Goal: Information Seeking & Learning: Find specific fact

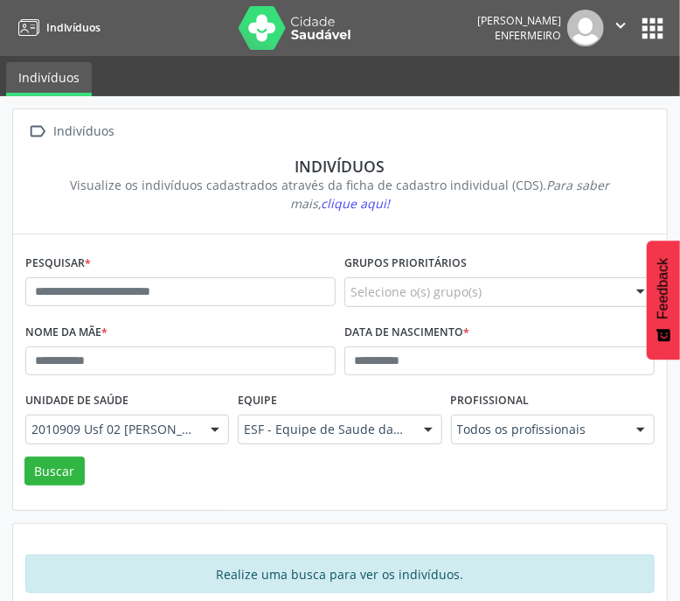
scroll to position [26, 0]
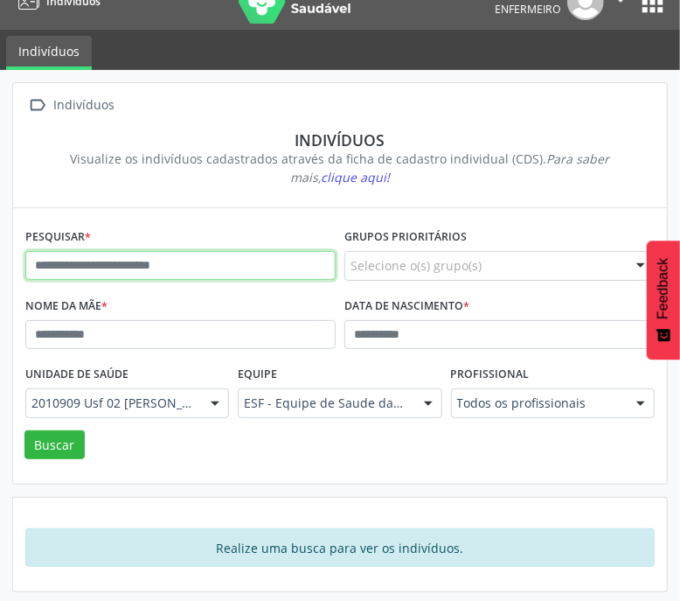
click at [163, 254] on input "text" at bounding box center [180, 266] width 310 height 30
click at [24, 430] on button "Buscar" at bounding box center [54, 445] width 60 height 30
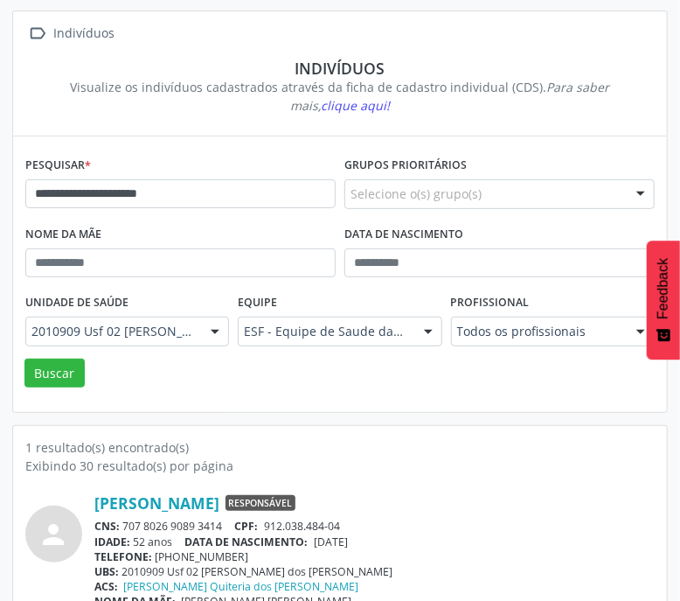
scroll to position [129, 0]
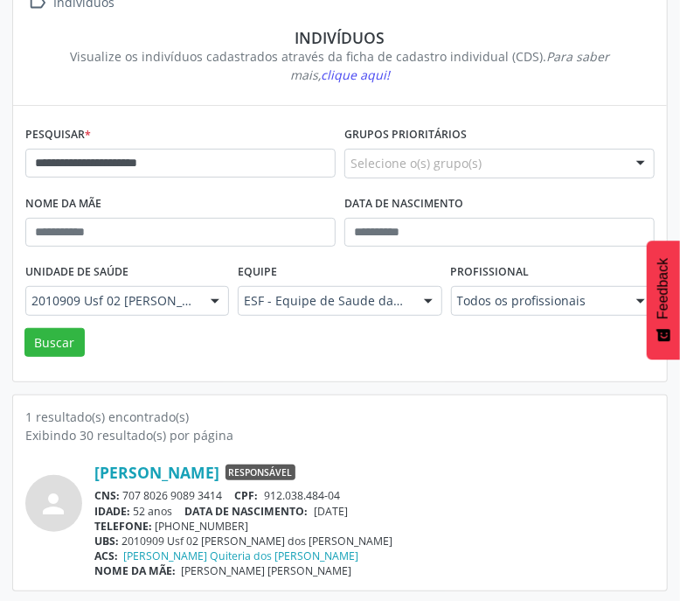
drag, startPoint x: 126, startPoint y: 492, endPoint x: 232, endPoint y: 494, distance: 105.8
click at [232, 494] on div "CNS: 707 8026 9089 3414 CPF: 912.038.484-04" at bounding box center [374, 495] width 560 height 15
copy div "707 8026 9089 3414"
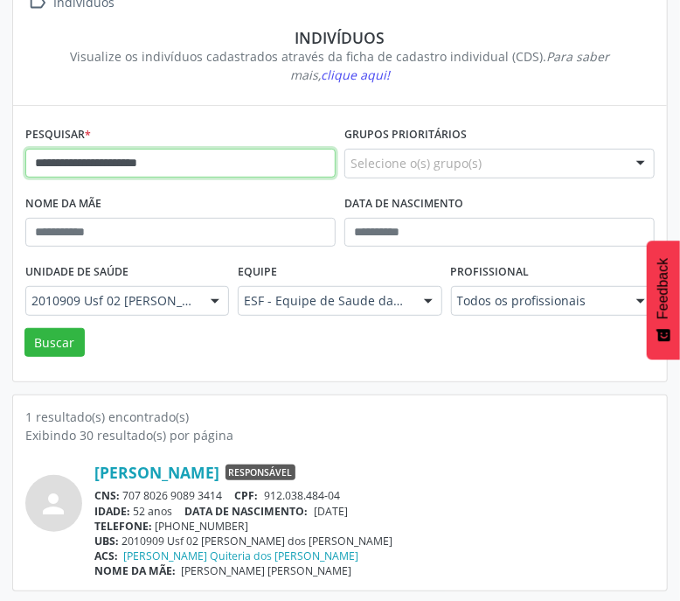
click at [212, 150] on input "**********" at bounding box center [180, 164] width 310 height 30
click at [24, 328] on button "Buscar" at bounding box center [54, 343] width 60 height 30
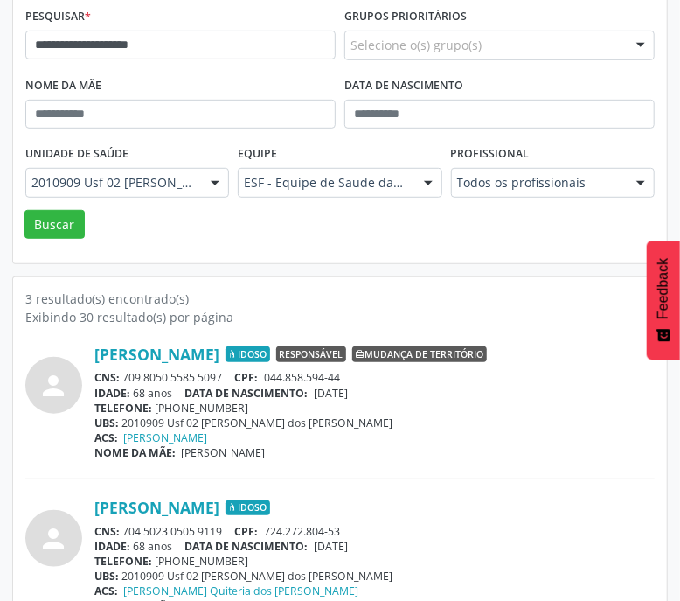
scroll to position [251, 0]
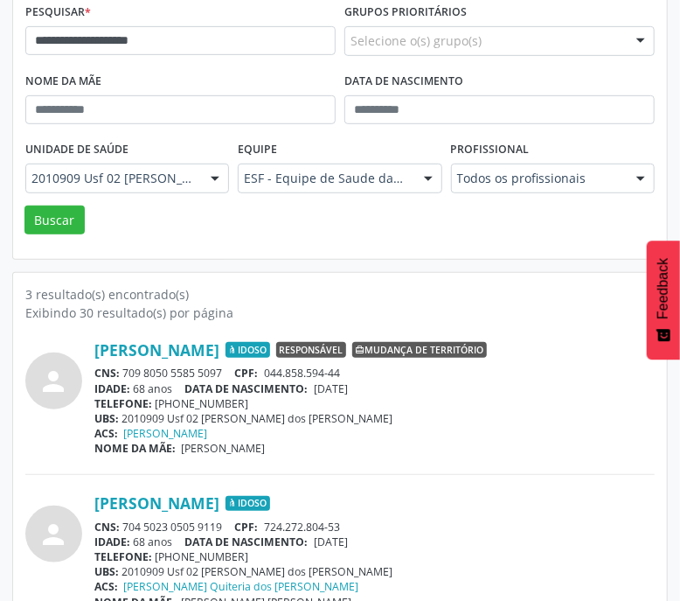
click at [562, 191] on div "Profissional Todos os profissionais Todos os profissionais [PERSON_NAME] da [PE…" at bounding box center [553, 170] width 212 height 68
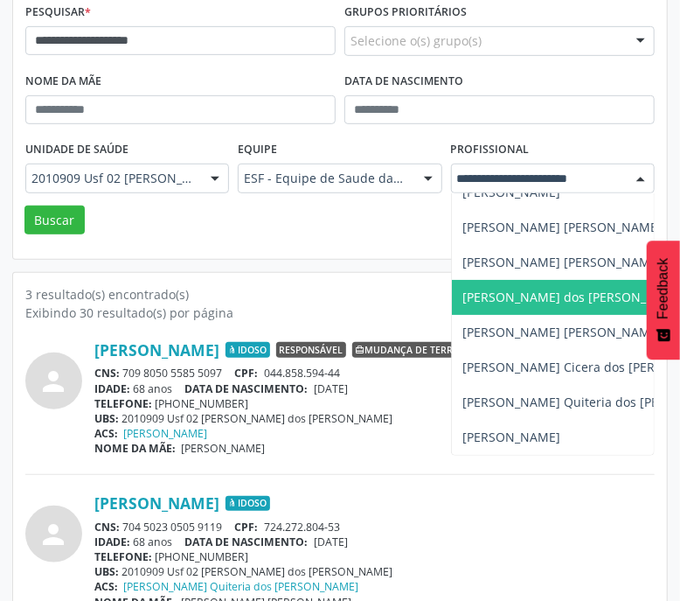
scroll to position [70, 0]
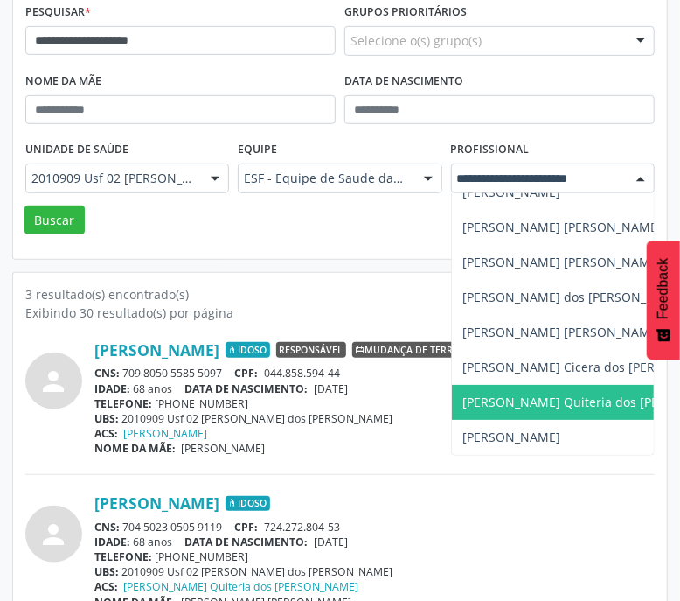
click at [515, 393] on span "[PERSON_NAME] Quiteria dos [PERSON_NAME]" at bounding box center [599, 401] width 275 height 17
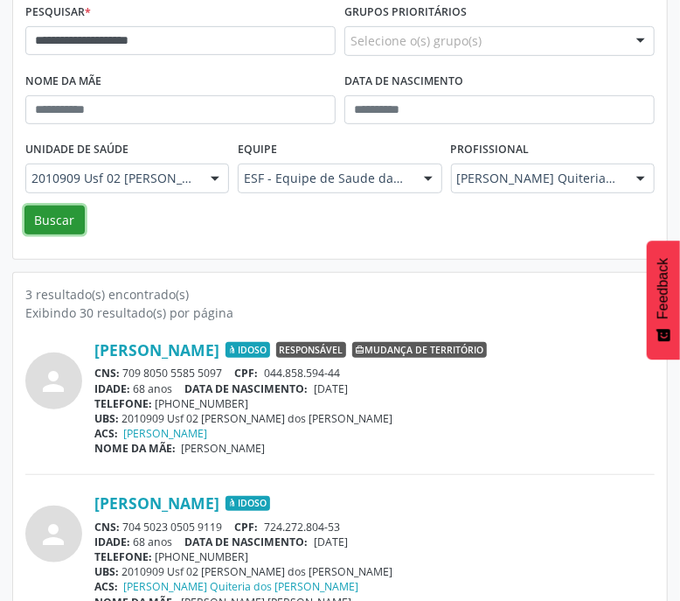
click at [56, 218] on button "Buscar" at bounding box center [54, 220] width 60 height 30
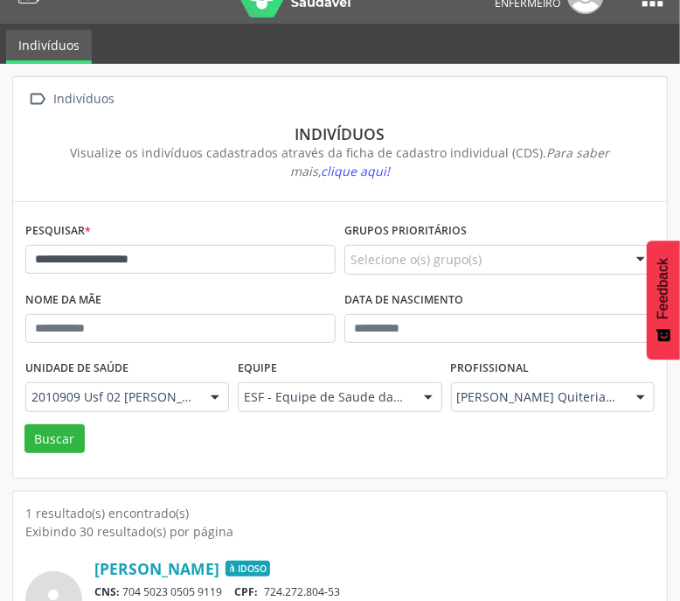
scroll to position [129, 0]
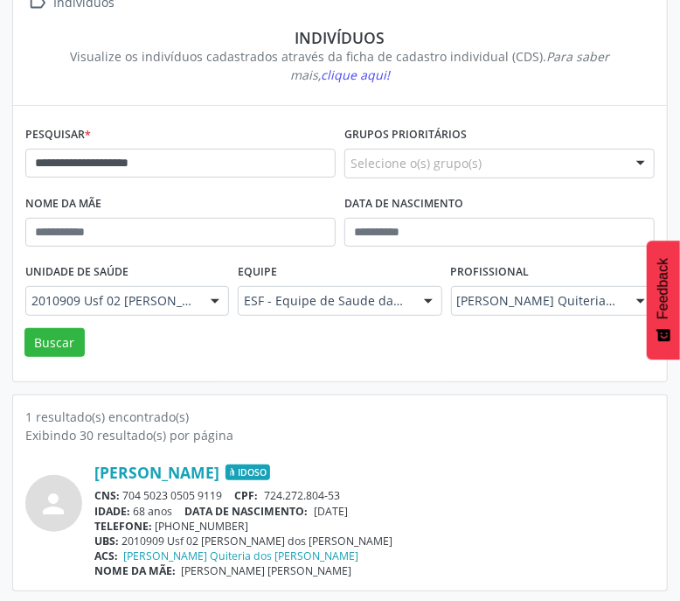
drag, startPoint x: 126, startPoint y: 488, endPoint x: 224, endPoint y: 490, distance: 97.9
click at [224, 490] on div "CNS: 704 5023 0505 9119 CPF: 724.272.804-53" at bounding box center [374, 495] width 560 height 15
copy div "704 5023 0505 9119"
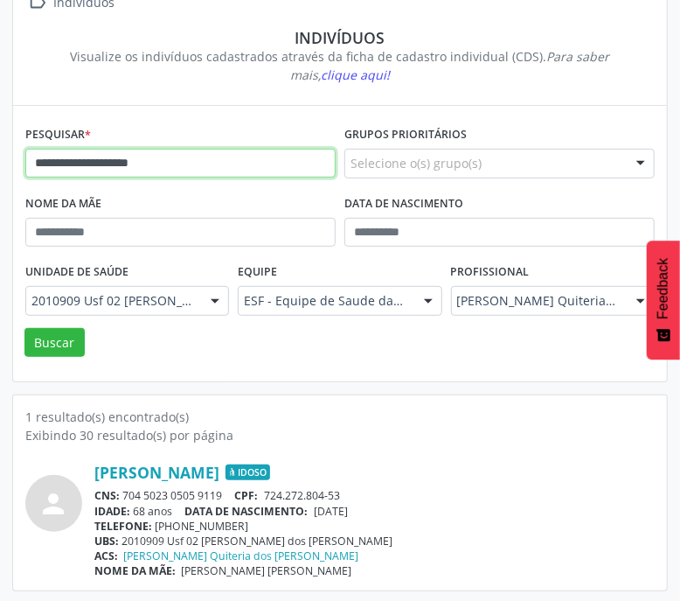
click at [122, 163] on input "**********" at bounding box center [180, 164] width 310 height 30
click at [24, 328] on button "Buscar" at bounding box center [54, 343] width 60 height 30
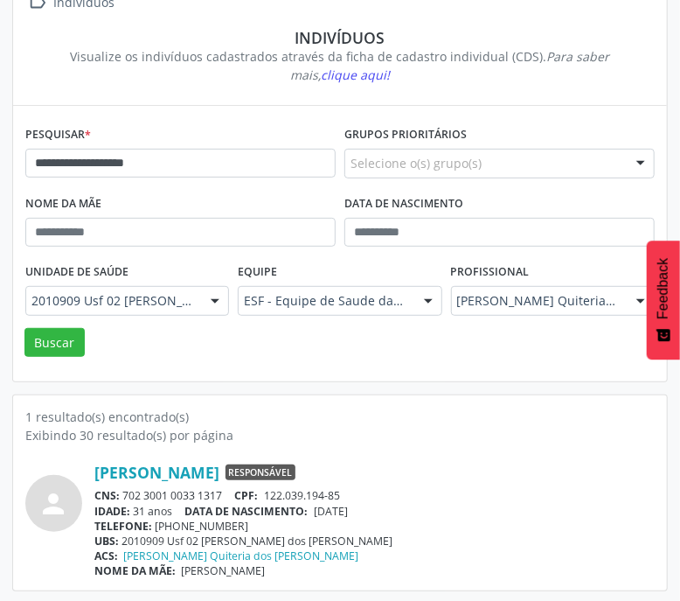
drag, startPoint x: 125, startPoint y: 491, endPoint x: 233, endPoint y: 490, distance: 108.4
click at [233, 490] on div "CNS: 702 3001 0033 1317 CPF: 122.039.194-85" at bounding box center [374, 495] width 560 height 15
copy div "702 3001 0033 1317"
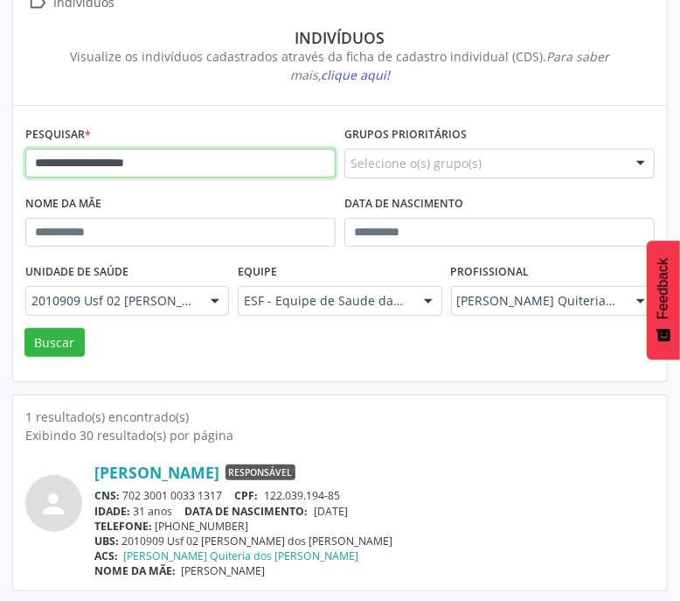
click at [177, 167] on input "**********" at bounding box center [180, 164] width 310 height 30
click at [24, 328] on button "Buscar" at bounding box center [54, 343] width 60 height 30
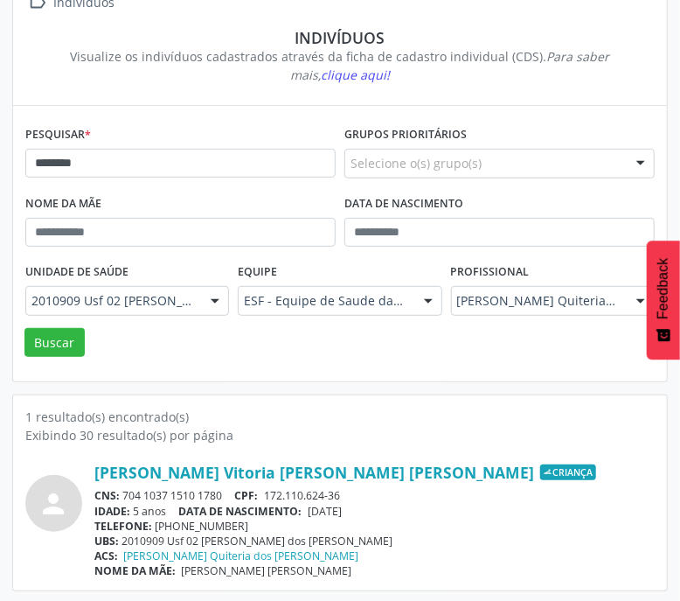
drag, startPoint x: 127, startPoint y: 495, endPoint x: 231, endPoint y: 491, distance: 104.1
click at [231, 491] on div "CNS: 704 1037 1510 1780 CPF: 172.110.624-36" at bounding box center [374, 495] width 560 height 15
copy div "704 1037 1510 1780"
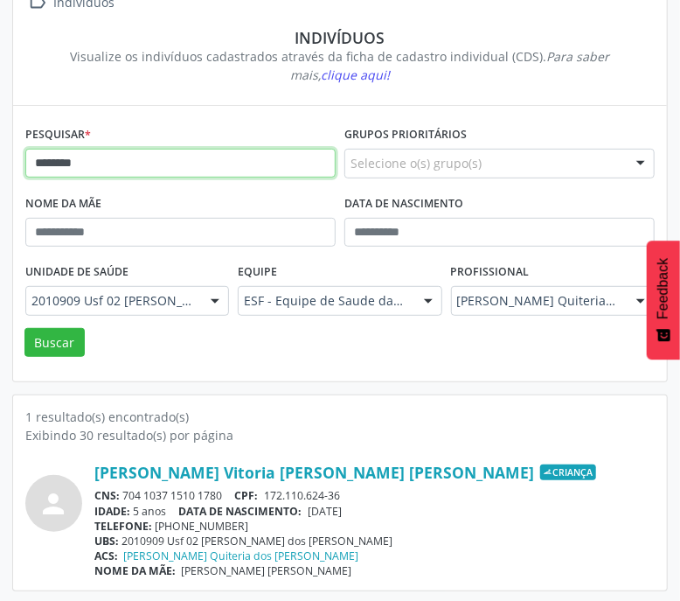
click at [145, 159] on input "********" at bounding box center [180, 164] width 310 height 30
click at [24, 328] on button "Buscar" at bounding box center [54, 343] width 60 height 30
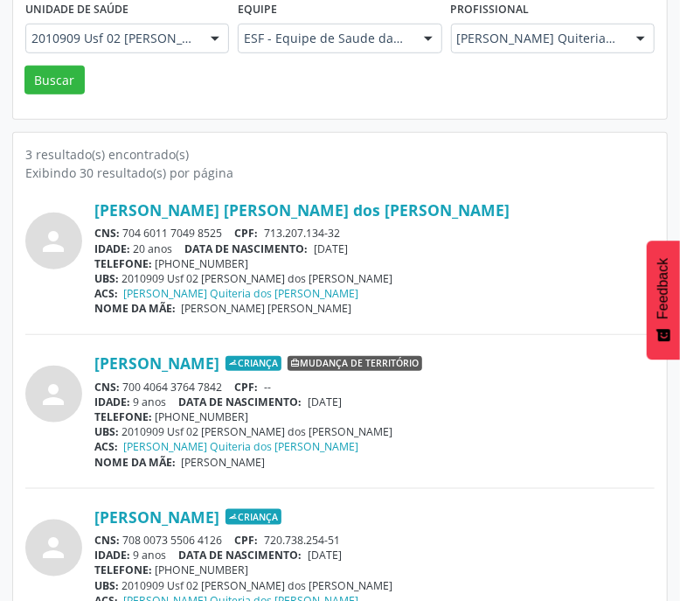
scroll to position [434, 0]
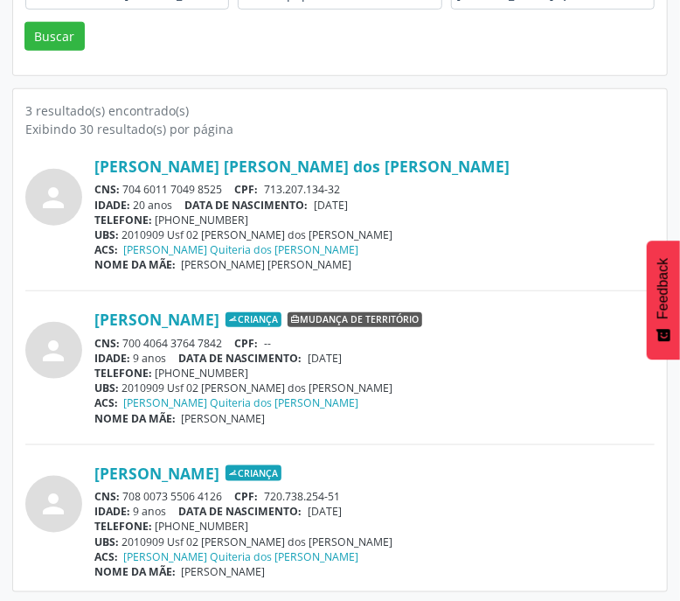
drag, startPoint x: 125, startPoint y: 493, endPoint x: 222, endPoint y: 495, distance: 97.1
click at [222, 495] on div "CNS: 708 0073 5506 4126 CPF: 720.738.254-51" at bounding box center [374, 496] width 560 height 15
copy div "708 0073 5506 4126"
click at [181, 463] on link "[PERSON_NAME]" at bounding box center [156, 472] width 125 height 19
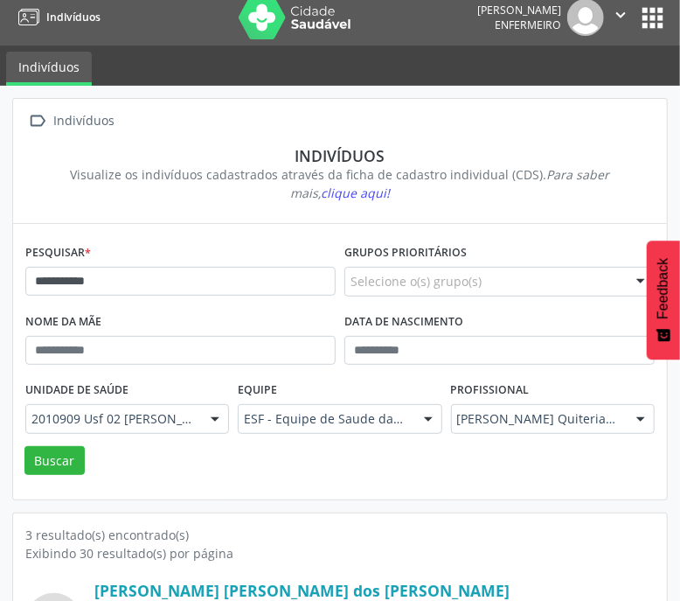
scroll to position [0, 0]
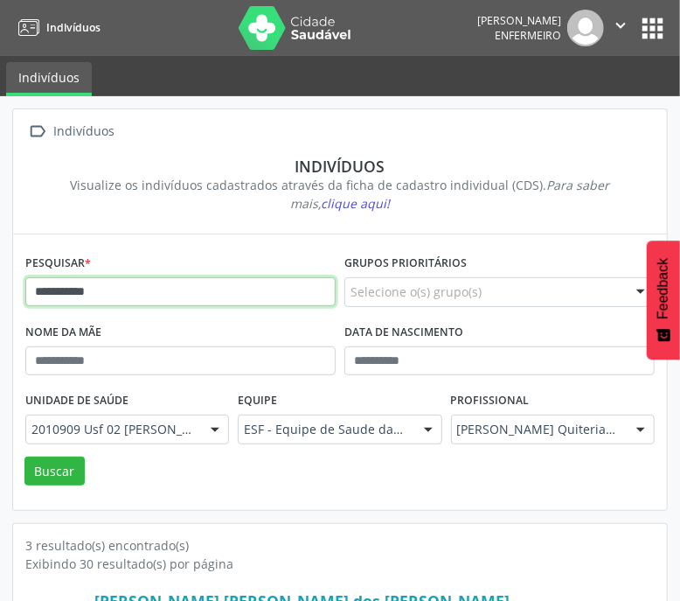
click at [136, 290] on input "**********" at bounding box center [180, 292] width 310 height 30
click at [24, 456] on button "Buscar" at bounding box center [54, 471] width 60 height 30
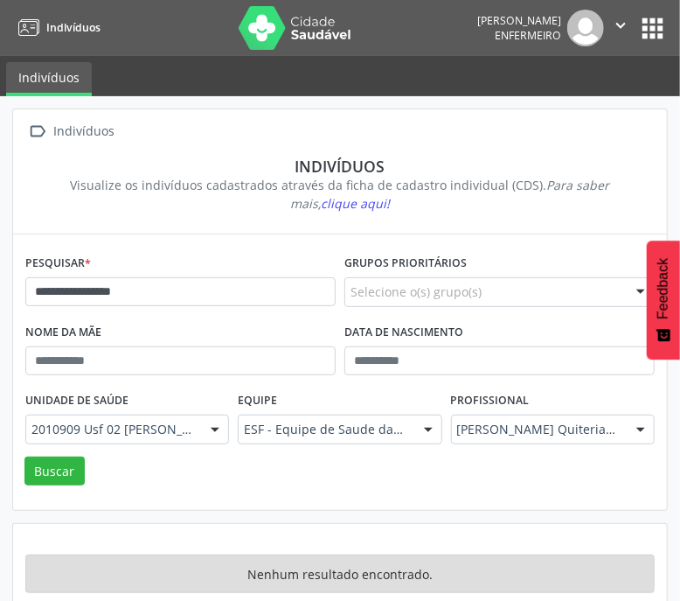
scroll to position [26, 0]
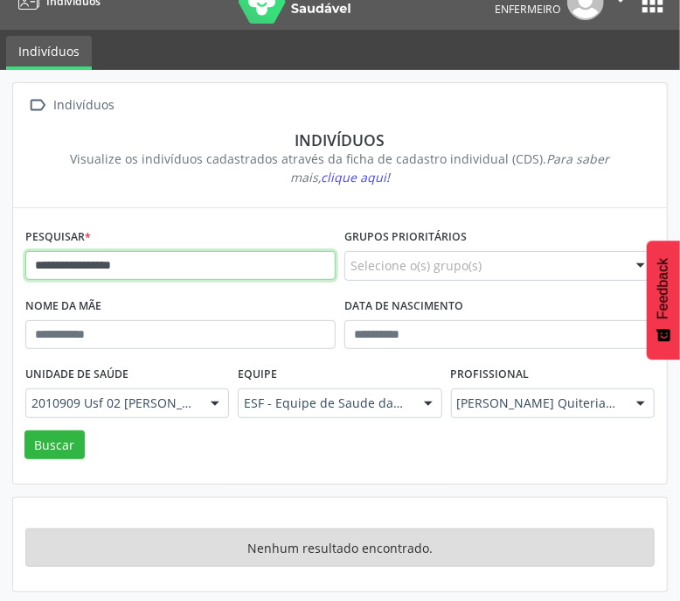
click at [175, 262] on input "**********" at bounding box center [180, 266] width 310 height 30
click at [24, 430] on button "Buscar" at bounding box center [54, 445] width 60 height 30
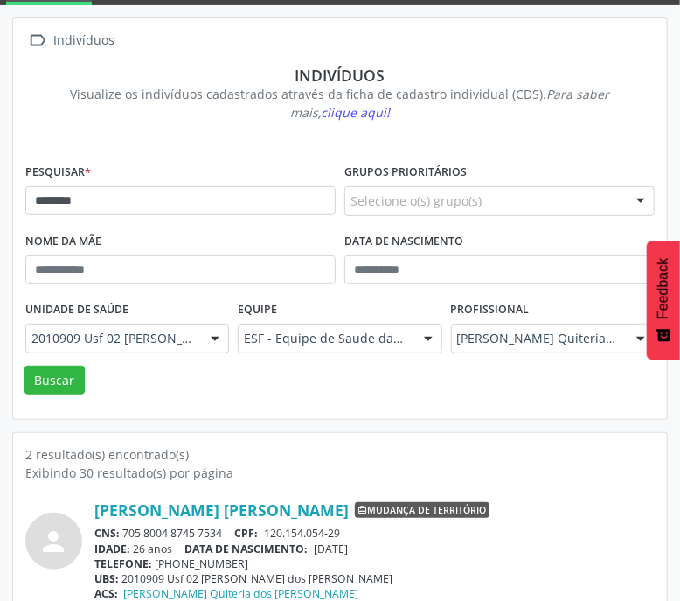
scroll to position [89, 0]
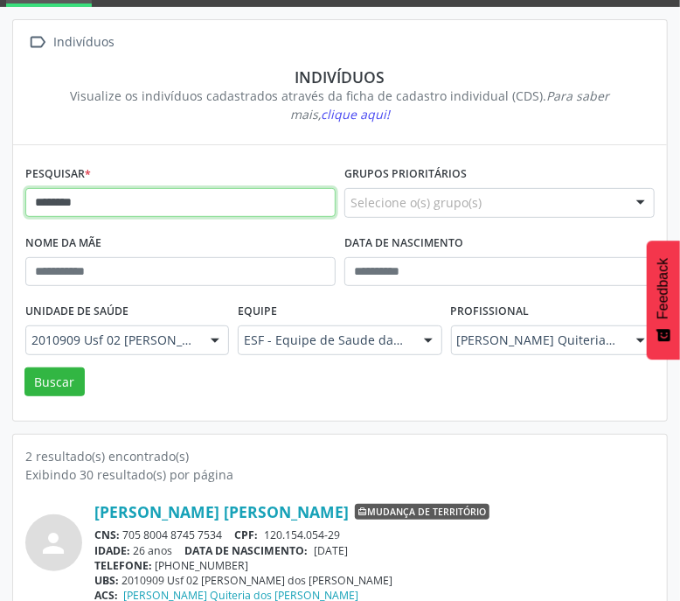
click at [136, 198] on input "********" at bounding box center [180, 203] width 310 height 30
click at [24, 367] on button "Buscar" at bounding box center [54, 382] width 60 height 30
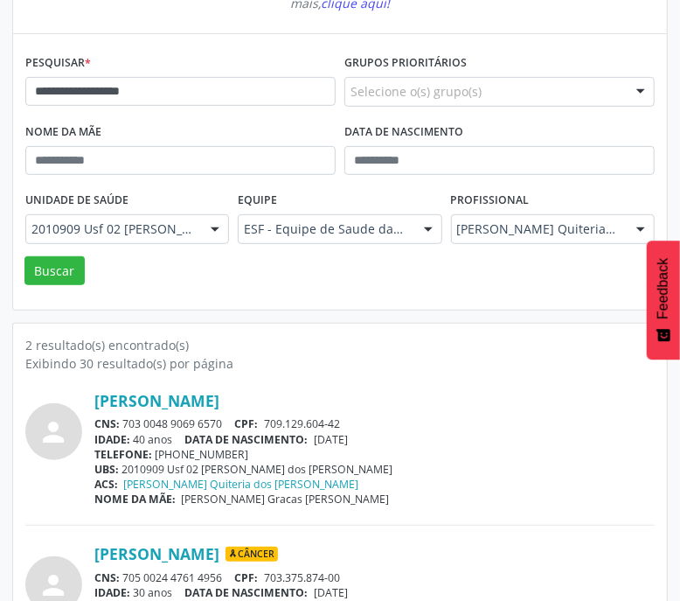
scroll to position [281, 0]
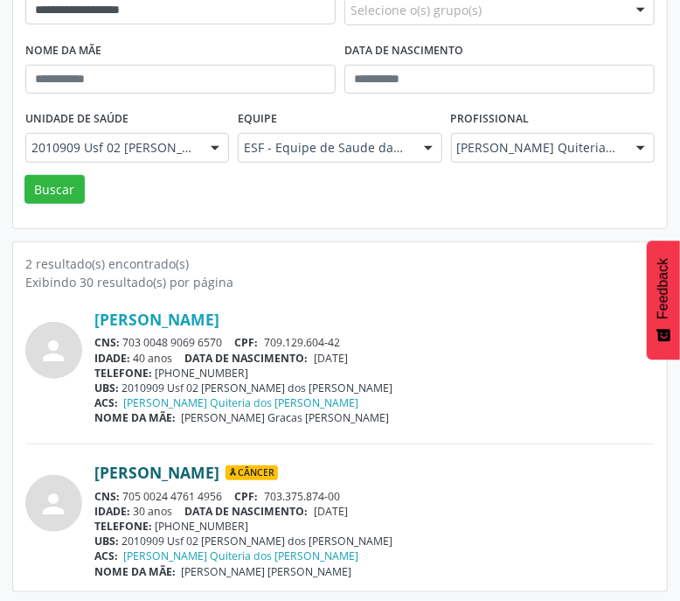
click at [169, 469] on link "[PERSON_NAME]" at bounding box center [156, 471] width 125 height 19
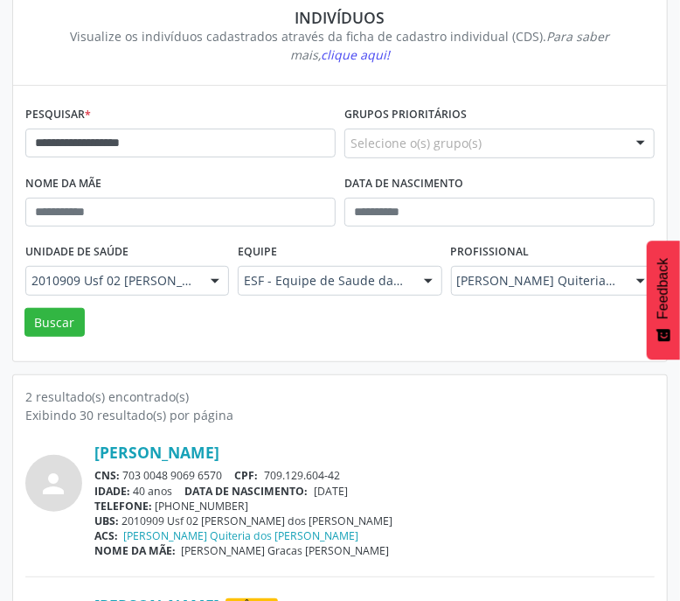
scroll to position [146, 0]
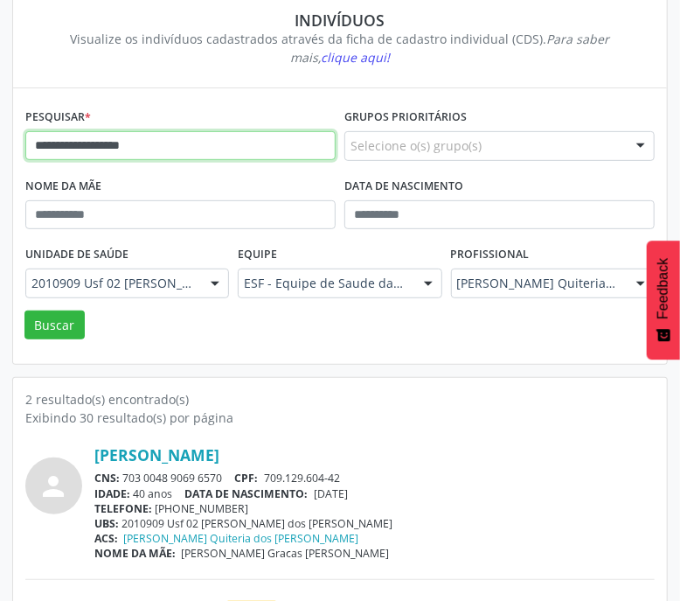
click at [197, 148] on input "**********" at bounding box center [180, 146] width 310 height 30
paste input "text"
click at [24, 310] on button "Buscar" at bounding box center [54, 325] width 60 height 30
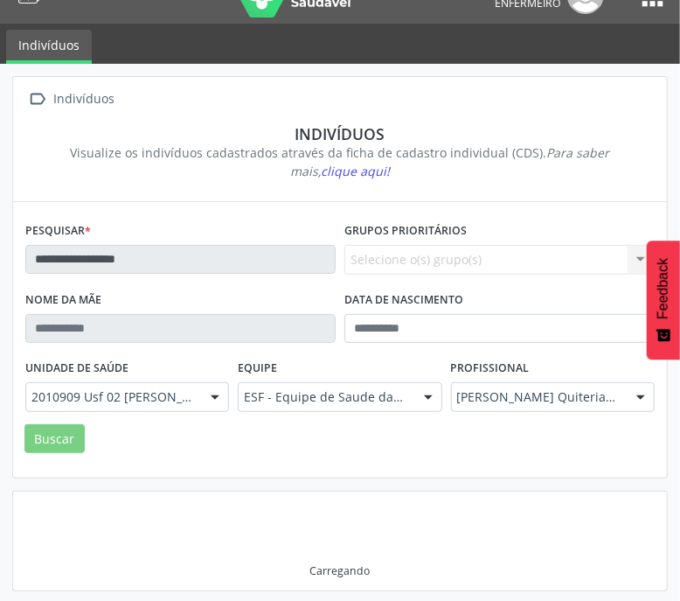
scroll to position [129, 0]
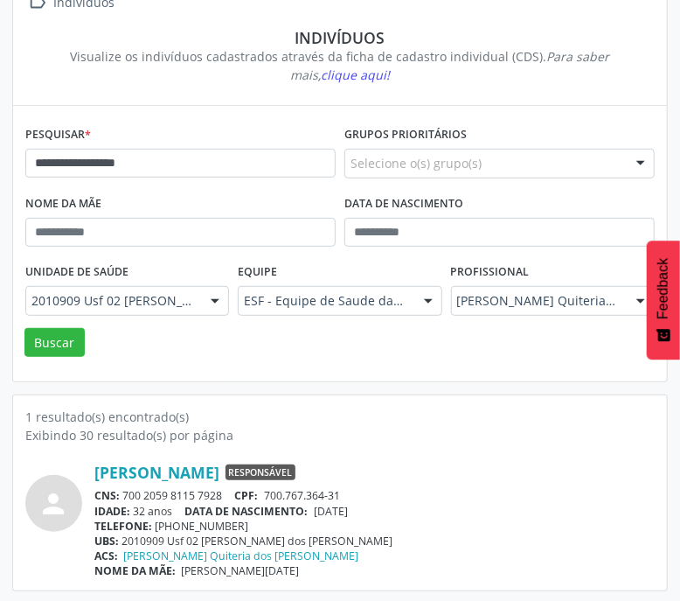
click at [129, 493] on div "CNS: 700 2059 8115 7928 CPF: 700.767.364-31" at bounding box center [374, 495] width 560 height 15
drag, startPoint x: 124, startPoint y: 491, endPoint x: 234, endPoint y: 487, distance: 110.2
click at [234, 488] on div "CNS: 700 2059 8115 7928 CPF: 700.767.364-31" at bounding box center [374, 495] width 560 height 15
copy div "700 2059 8115 7928"
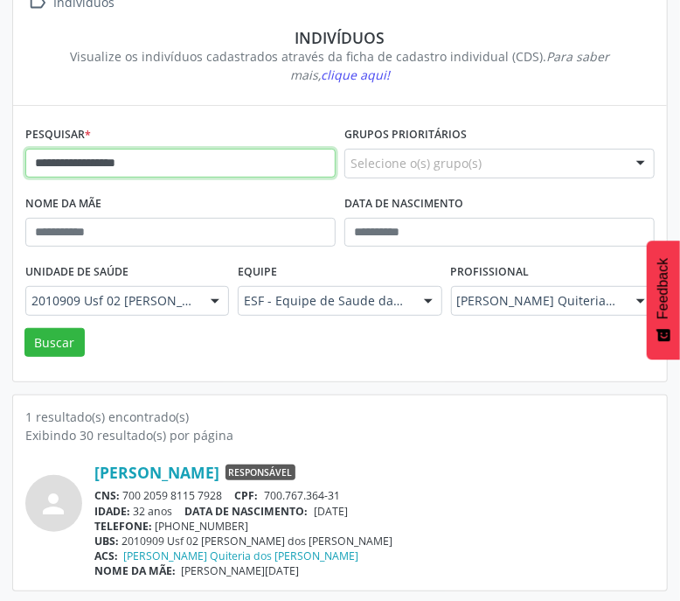
click at [163, 163] on input "**********" at bounding box center [180, 164] width 310 height 30
click at [24, 328] on button "Buscar" at bounding box center [54, 343] width 60 height 30
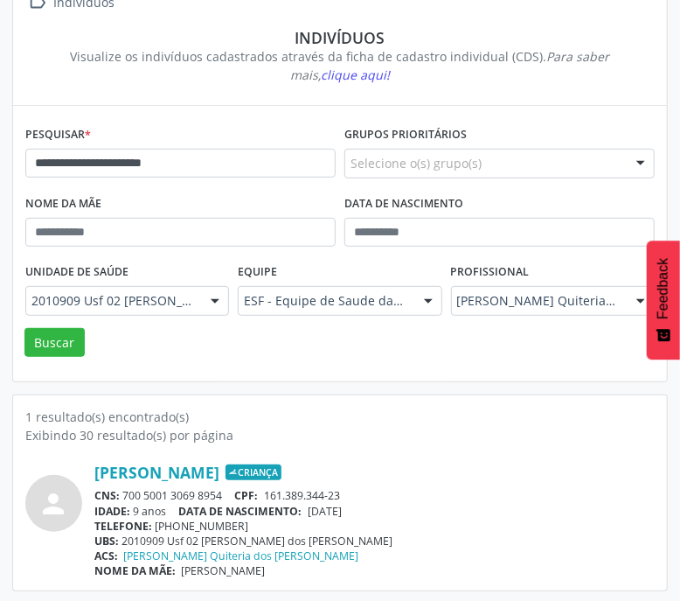
drag, startPoint x: 122, startPoint y: 491, endPoint x: 240, endPoint y: 494, distance: 118.0
click at [240, 494] on div "CNS: 700 5001 3069 8954 CPF: 161.389.344-23" at bounding box center [374, 495] width 560 height 15
copy div "700 5001 3069 8954"
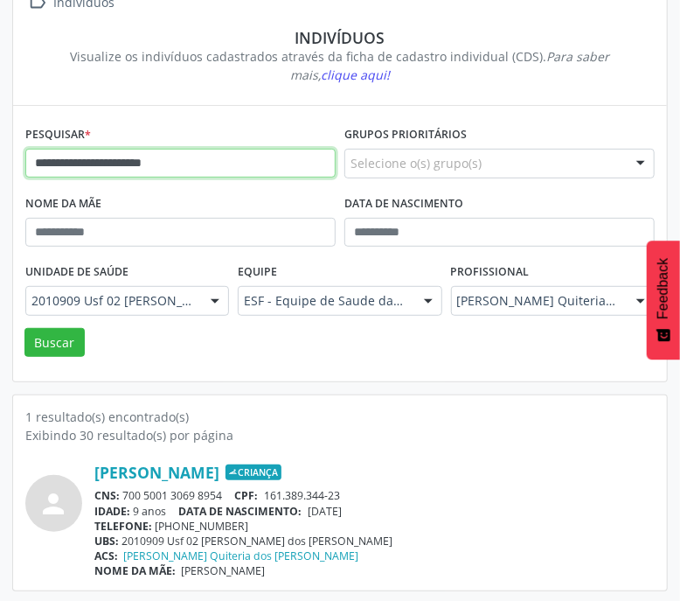
click at [188, 163] on input "**********" at bounding box center [180, 164] width 310 height 30
click at [24, 328] on button "Buscar" at bounding box center [54, 343] width 60 height 30
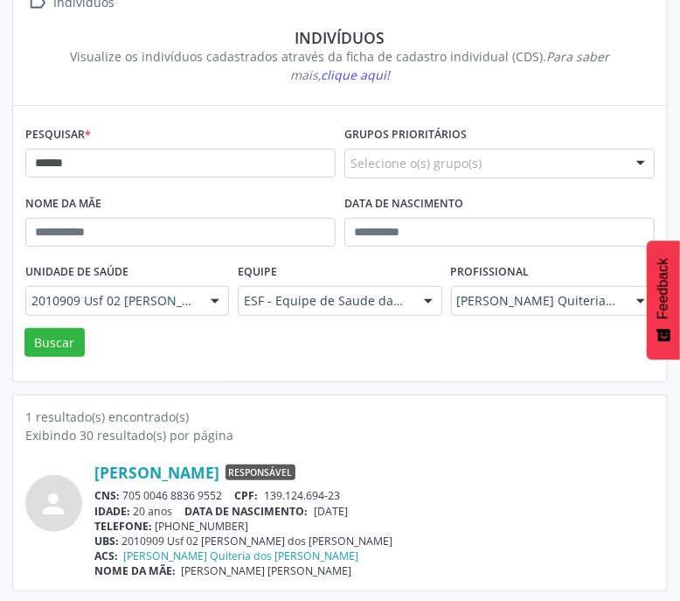
drag, startPoint x: 126, startPoint y: 487, endPoint x: 226, endPoint y: 495, distance: 100.8
click at [226, 495] on div "CNS: 705 0046 8836 9552 CPF: 139.124.694-23" at bounding box center [374, 495] width 560 height 15
copy div "705 0046 8836 9552"
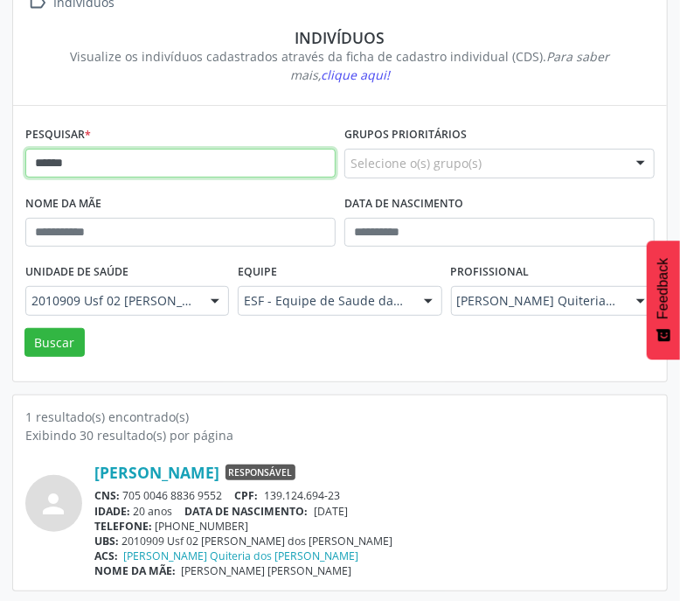
click at [80, 156] on input "******" at bounding box center [180, 164] width 310 height 30
click at [24, 328] on button "Buscar" at bounding box center [54, 343] width 60 height 30
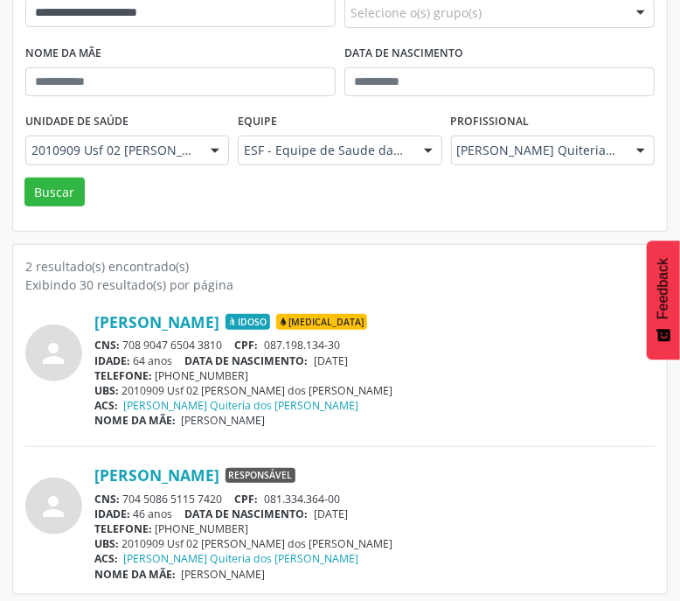
scroll to position [278, 0]
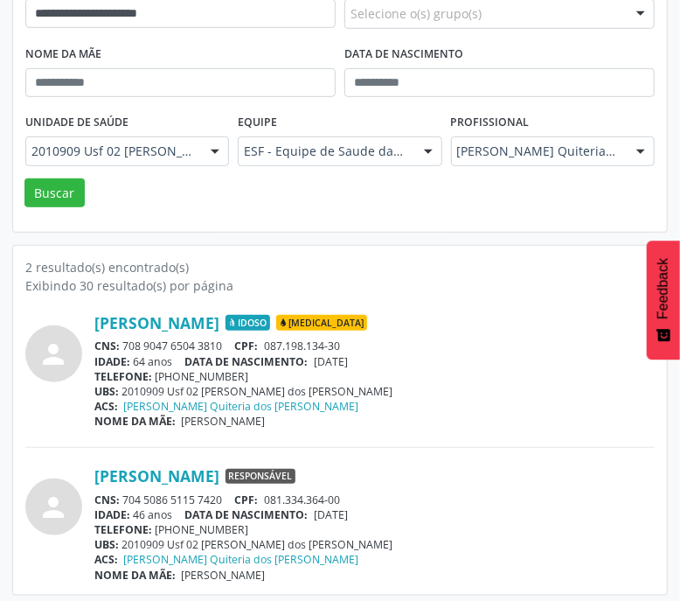
drag, startPoint x: 124, startPoint y: 341, endPoint x: 220, endPoint y: 341, distance: 96.2
click at [220, 341] on div "CNS: 708 9047 6504 3810 CPF: 087.198.134-30" at bounding box center [374, 345] width 560 height 15
drag, startPoint x: 126, startPoint y: 344, endPoint x: 228, endPoint y: 344, distance: 102.3
click at [228, 344] on div "CNS: 708 9047 6504 3810 CPF: 087.198.134-30" at bounding box center [374, 345] width 560 height 15
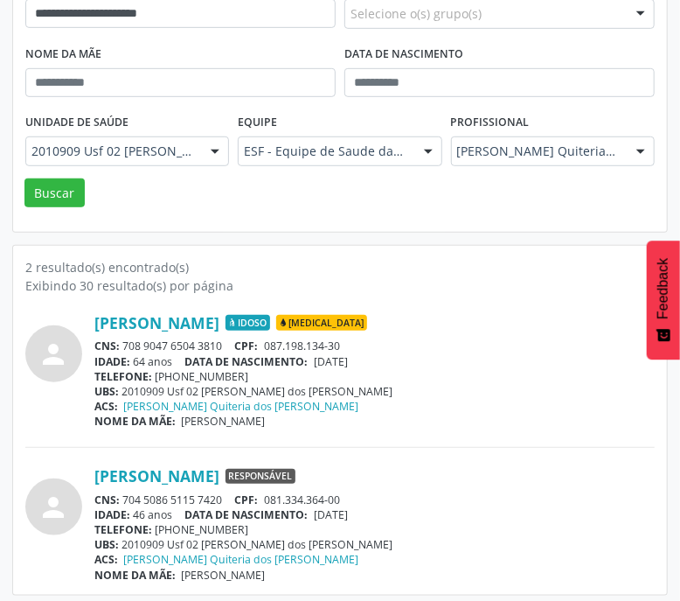
copy div "708 9047 6504 3810"
click at [187, 6] on input "**********" at bounding box center [180, 14] width 310 height 30
click at [24, 178] on button "Buscar" at bounding box center [54, 193] width 60 height 30
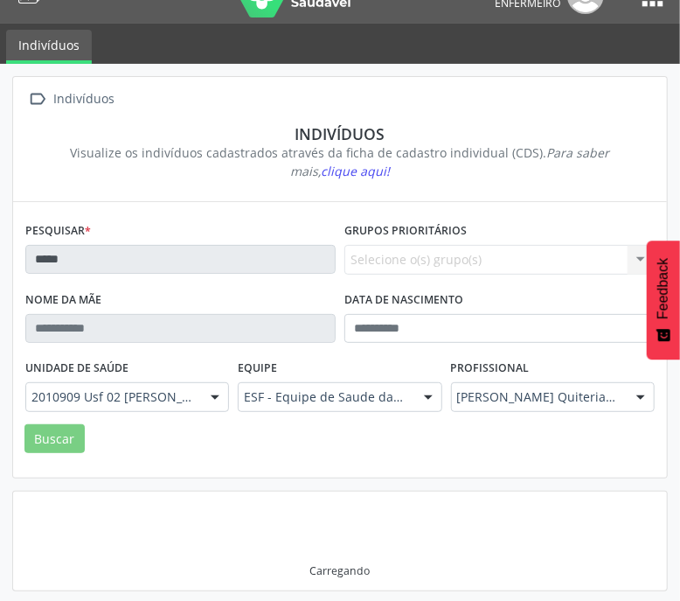
scroll to position [129, 0]
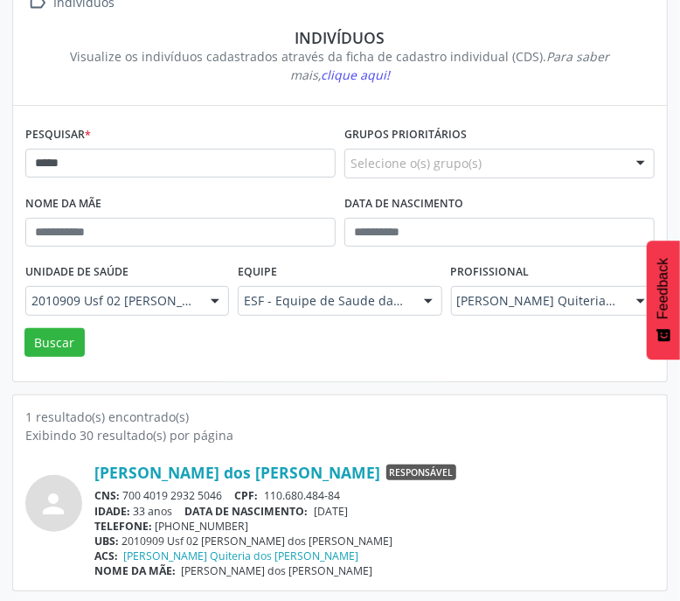
drag, startPoint x: 126, startPoint y: 496, endPoint x: 225, endPoint y: 495, distance: 98.8
click at [225, 495] on div "CNS: 700 4019 2932 5046 CPF: 110.680.484-84" at bounding box center [374, 495] width 560 height 15
copy div "700 4019 2932 5046"
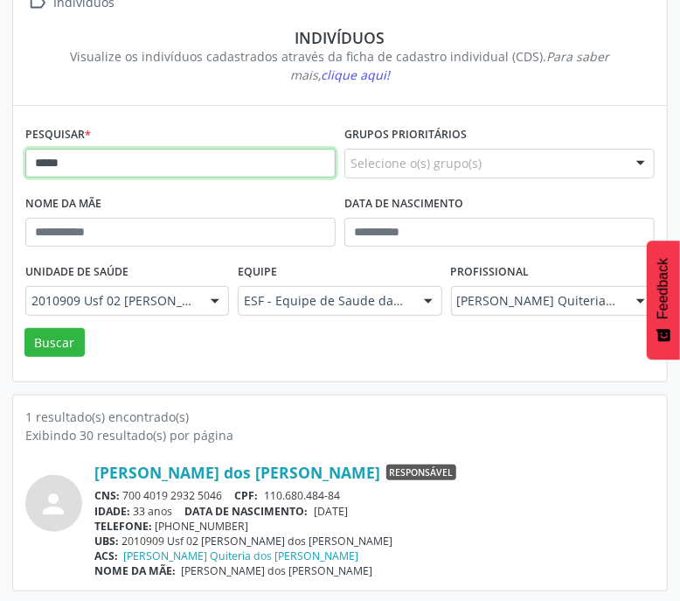
click at [90, 165] on input "*****" at bounding box center [180, 164] width 310 height 30
click at [24, 328] on button "Buscar" at bounding box center [54, 343] width 60 height 30
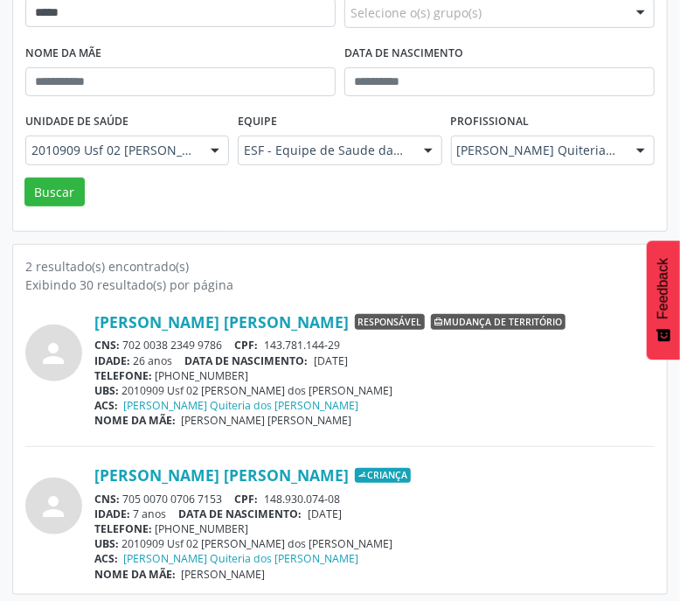
scroll to position [281, 0]
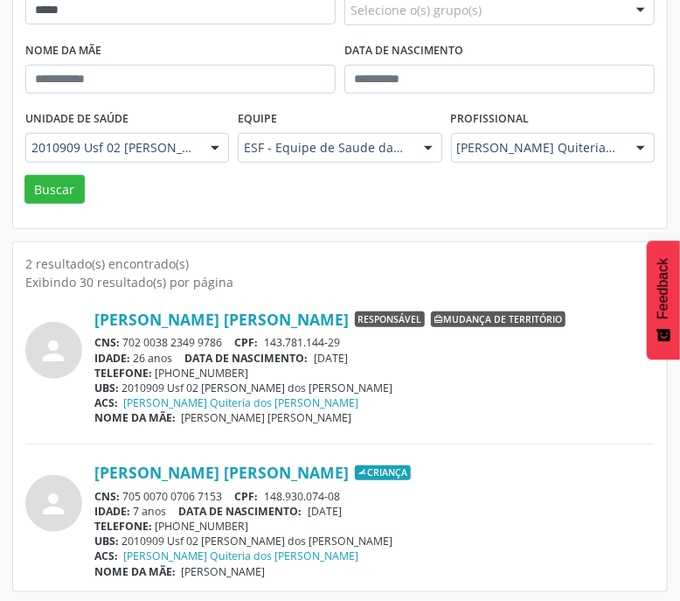
drag, startPoint x: 123, startPoint y: 489, endPoint x: 230, endPoint y: 490, distance: 106.7
click at [230, 490] on div "CNS: 705 0070 0706 7153 CPF: 148.930.074-08" at bounding box center [374, 496] width 560 height 15
click at [108, 10] on input "*****" at bounding box center [180, 11] width 310 height 30
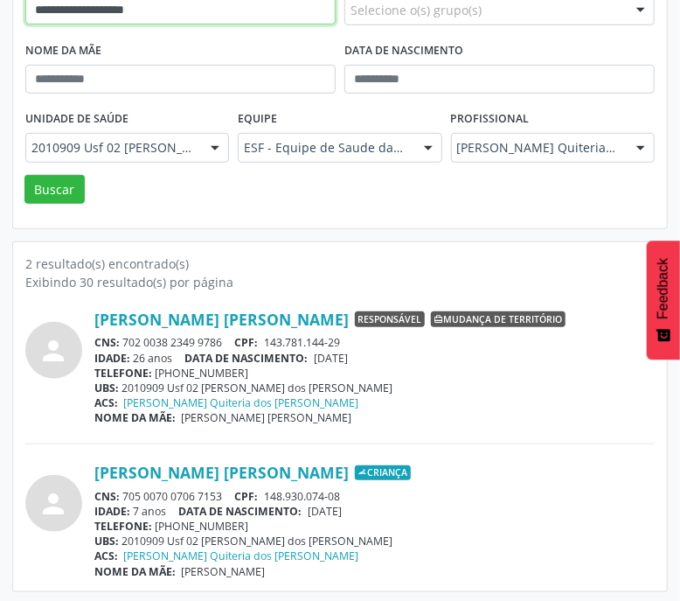
click at [24, 175] on button "Buscar" at bounding box center [54, 190] width 60 height 30
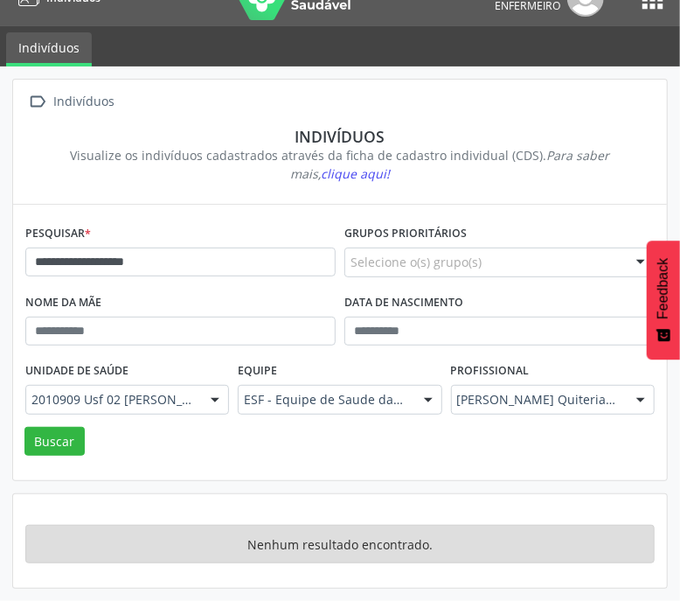
scroll to position [26, 0]
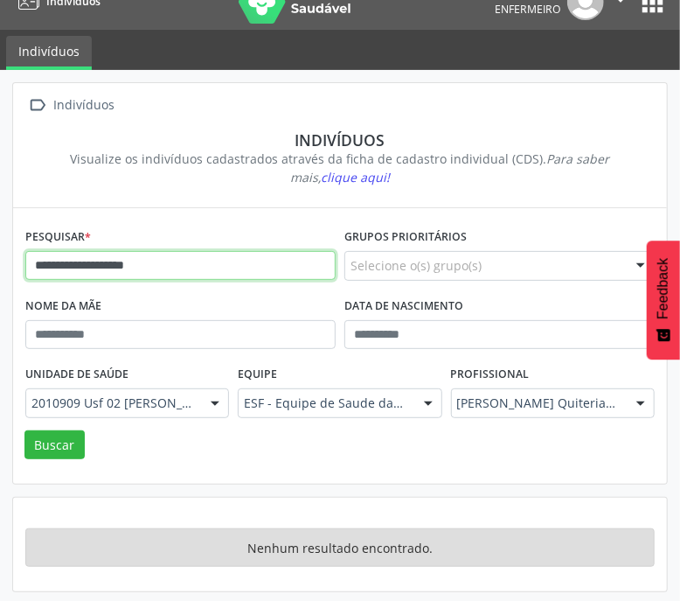
click at [156, 263] on input "**********" at bounding box center [180, 266] width 310 height 30
click at [24, 430] on button "Buscar" at bounding box center [54, 445] width 60 height 30
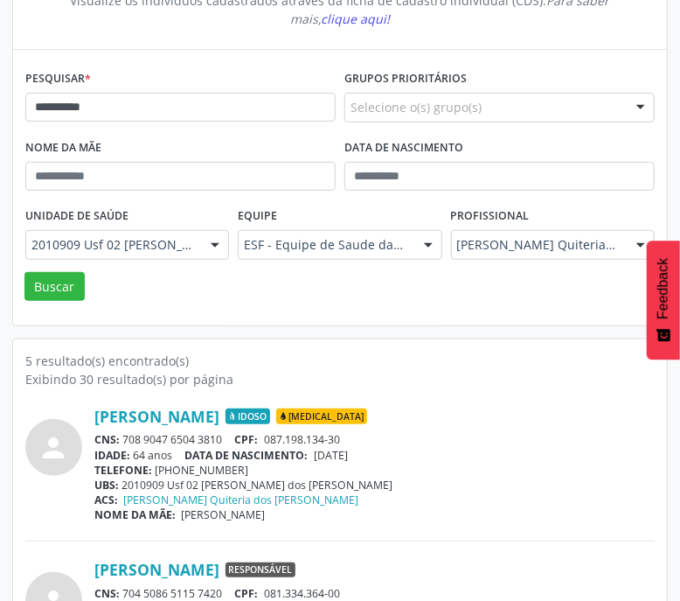
scroll to position [183, 0]
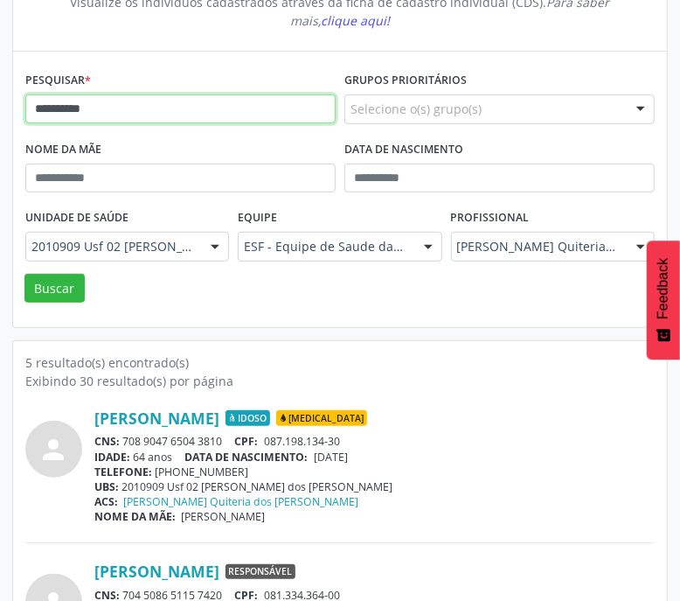
click at [186, 95] on input "**********" at bounding box center [180, 109] width 310 height 30
click at [24, 274] on button "Buscar" at bounding box center [54, 289] width 60 height 30
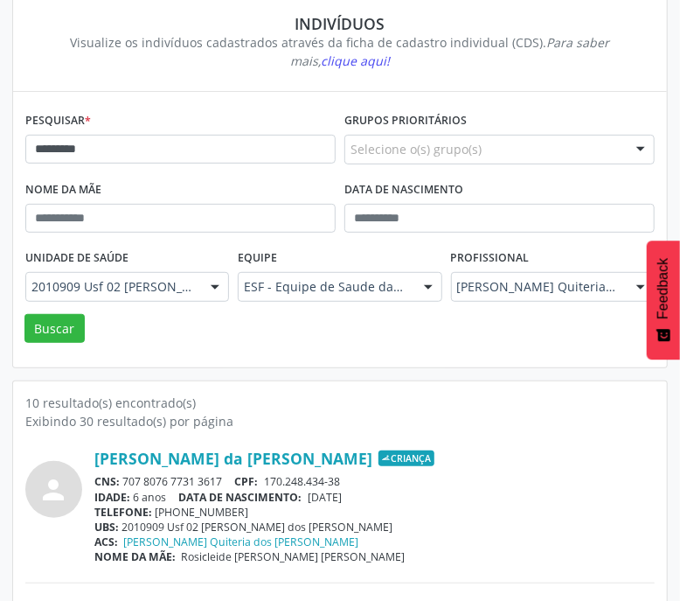
scroll to position [0, 0]
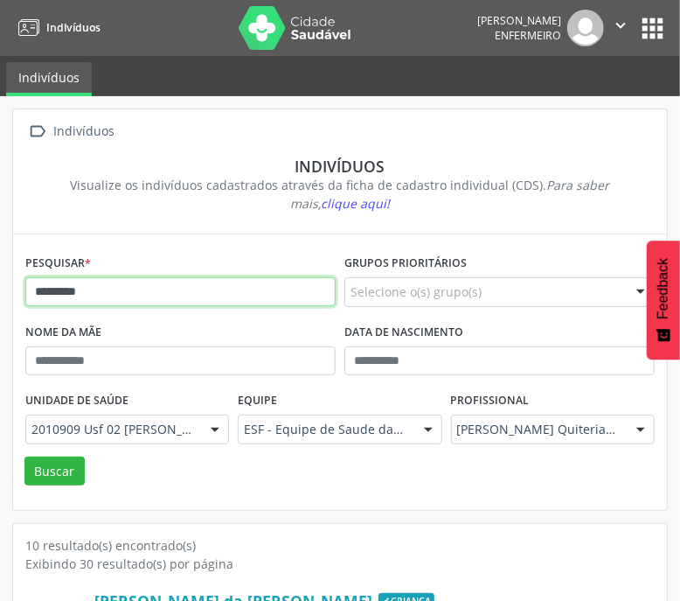
click at [198, 295] on input "*********" at bounding box center [180, 292] width 310 height 30
click at [24, 456] on button "Buscar" at bounding box center [54, 471] width 60 height 30
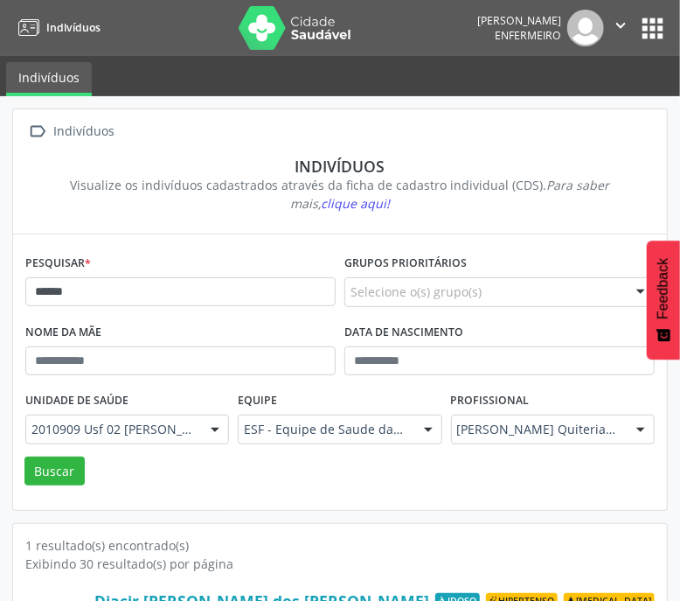
scroll to position [129, 0]
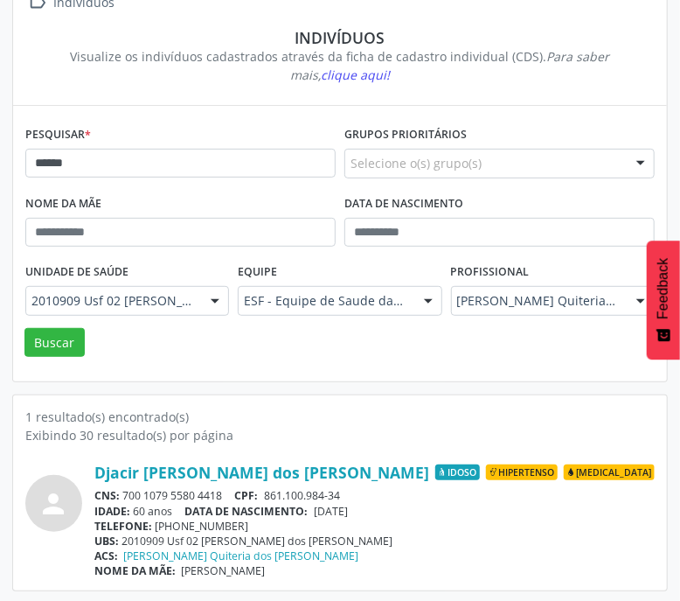
drag, startPoint x: 127, startPoint y: 495, endPoint x: 227, endPoint y: 490, distance: 100.6
click at [227, 490] on div "CNS: 700 1079 5580 4418 CPF: 861.100.984-34" at bounding box center [374, 495] width 560 height 15
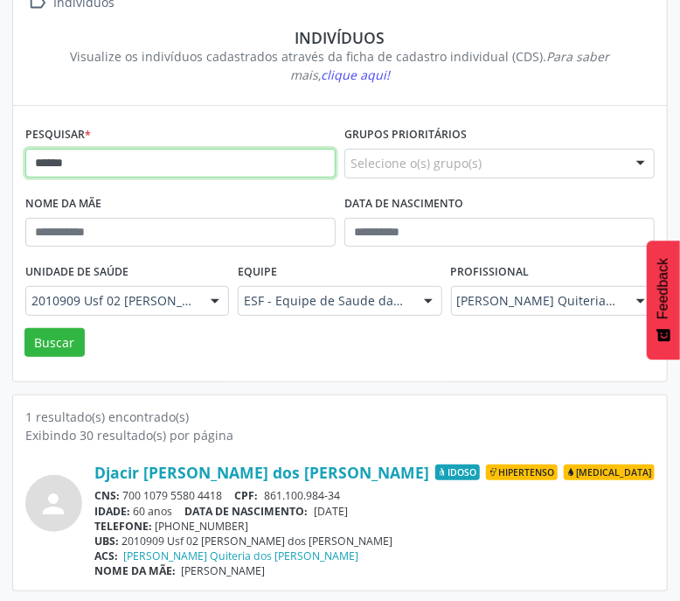
click at [93, 152] on input "******" at bounding box center [180, 164] width 310 height 30
click at [24, 328] on button "Buscar" at bounding box center [54, 343] width 60 height 30
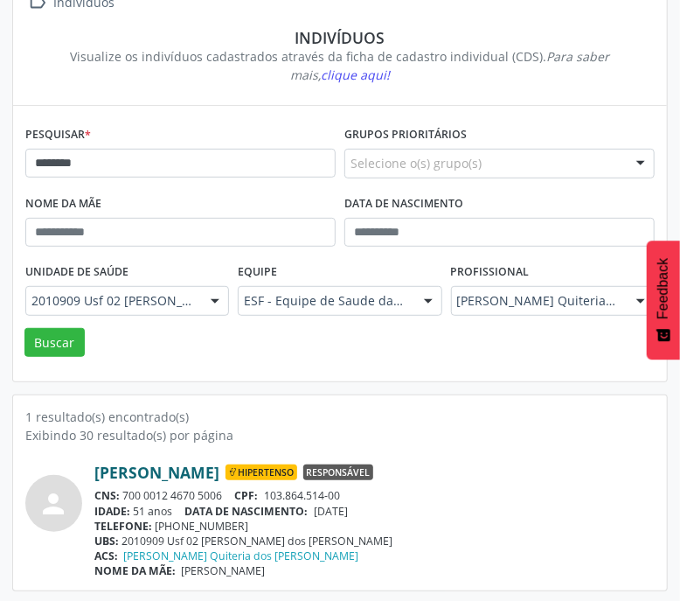
click at [154, 465] on link "[PERSON_NAME]" at bounding box center [156, 471] width 125 height 19
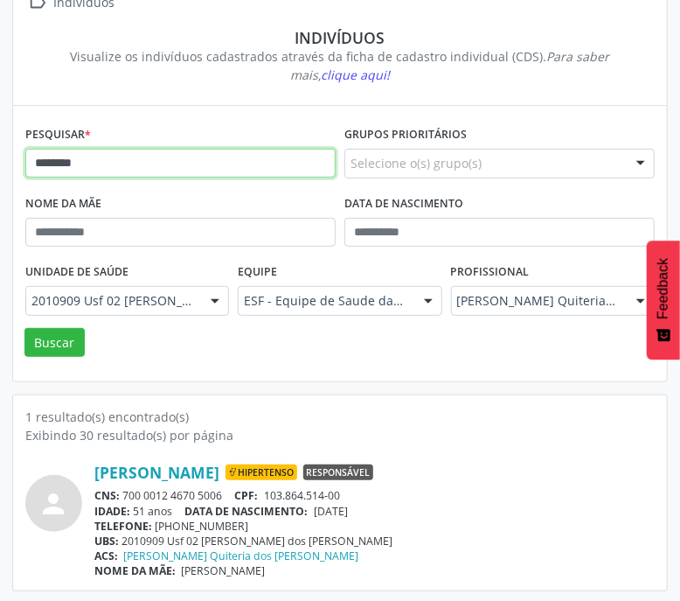
click at [149, 155] on input "********" at bounding box center [180, 164] width 310 height 30
paste input "*******"
click at [24, 328] on button "Buscar" at bounding box center [54, 343] width 60 height 30
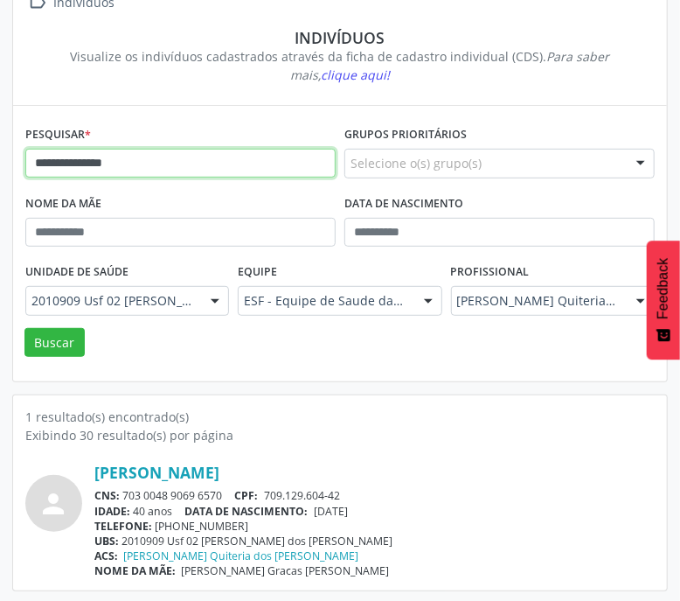
click at [170, 160] on input "**********" at bounding box center [180, 164] width 310 height 30
click at [24, 328] on button "Buscar" at bounding box center [54, 343] width 60 height 30
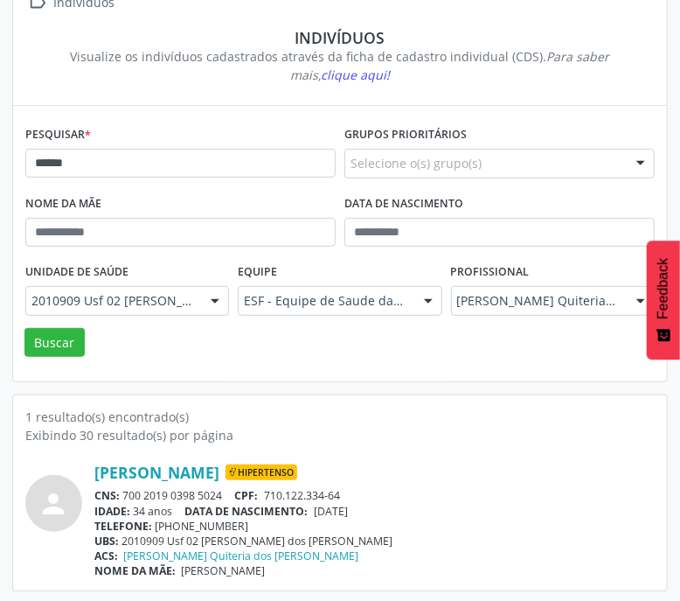
click at [127, 493] on div "CNS: 700 2019 0398 5024 CPF: 710.122.334-64" at bounding box center [374, 495] width 560 height 15
click at [155, 563] on span "NOME DA MÃE:" at bounding box center [134, 570] width 81 height 15
drag, startPoint x: 125, startPoint y: 493, endPoint x: 232, endPoint y: 490, distance: 106.7
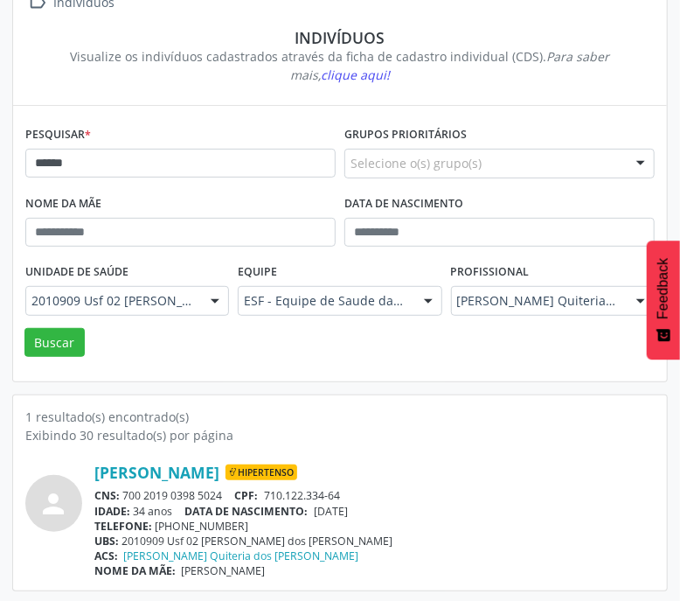
click at [232, 490] on div "CNS: 700 2019 0398 5024 CPF: 710.122.334-64" at bounding box center [374, 495] width 560 height 15
click at [114, 136] on div "Pesquisar * ******" at bounding box center [180, 156] width 319 height 69
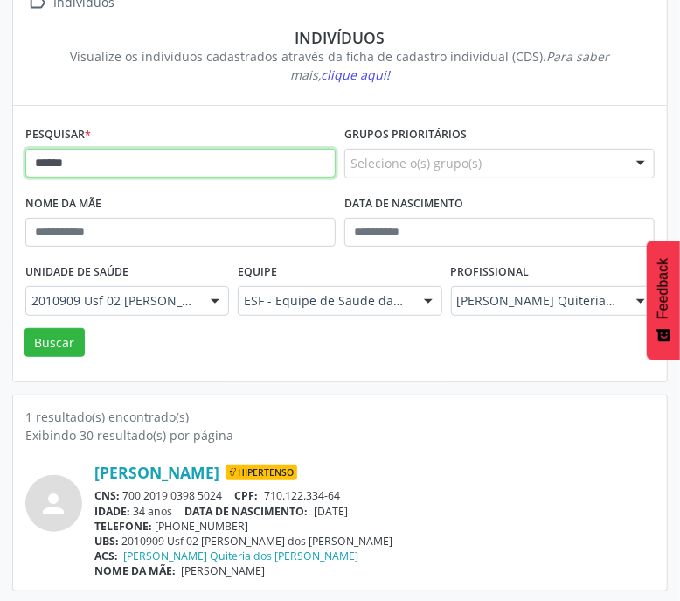
click at [109, 150] on input "******" at bounding box center [180, 164] width 310 height 30
paste input "**********"
click at [24, 328] on button "Buscar" at bounding box center [54, 343] width 60 height 30
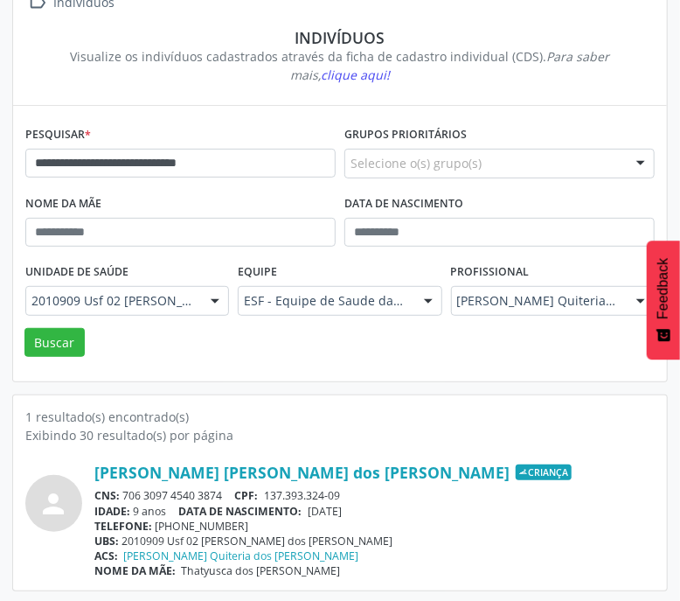
drag, startPoint x: 128, startPoint y: 493, endPoint x: 226, endPoint y: 490, distance: 97.9
click at [226, 490] on div "CNS: 706 3097 4540 3874 CPF: 137.393.324-09" at bounding box center [374, 495] width 560 height 15
drag, startPoint x: 313, startPoint y: 509, endPoint x: 369, endPoint y: 509, distance: 55.9
click at [342, 509] on span "[DATE]" at bounding box center [325, 511] width 34 height 15
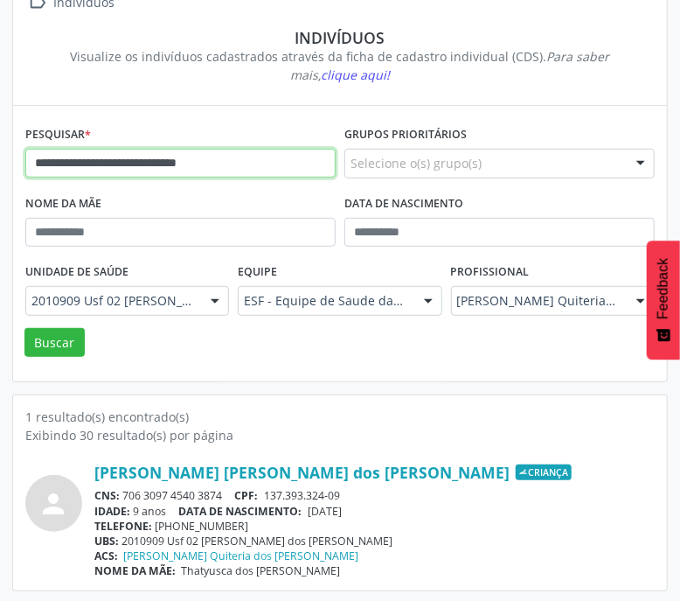
click at [277, 162] on input "**********" at bounding box center [180, 164] width 310 height 30
click at [24, 328] on button "Buscar" at bounding box center [54, 343] width 60 height 30
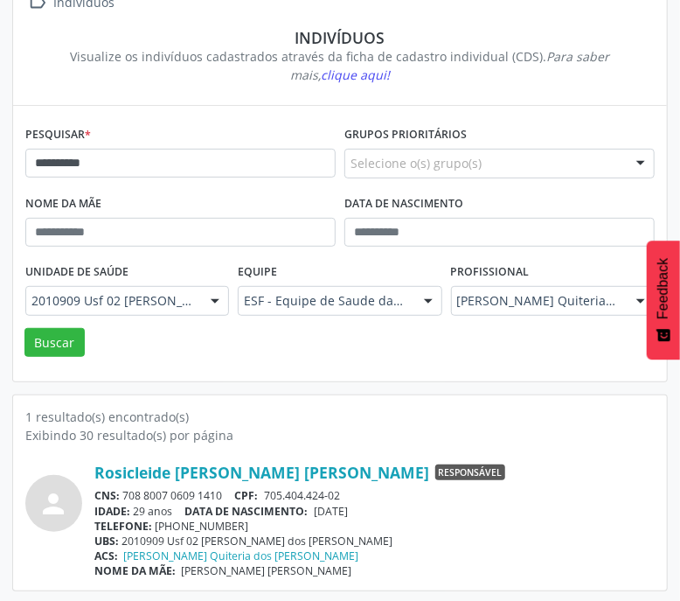
drag, startPoint x: 125, startPoint y: 495, endPoint x: 223, endPoint y: 489, distance: 98.1
click at [223, 489] on div "CNS: 708 8007 0609 1410 CPF: 705.404.424-02" at bounding box center [374, 495] width 560 height 15
drag, startPoint x: 321, startPoint y: 508, endPoint x: 375, endPoint y: 507, distance: 54.2
click at [348, 507] on span "[DATE]" at bounding box center [331, 511] width 34 height 15
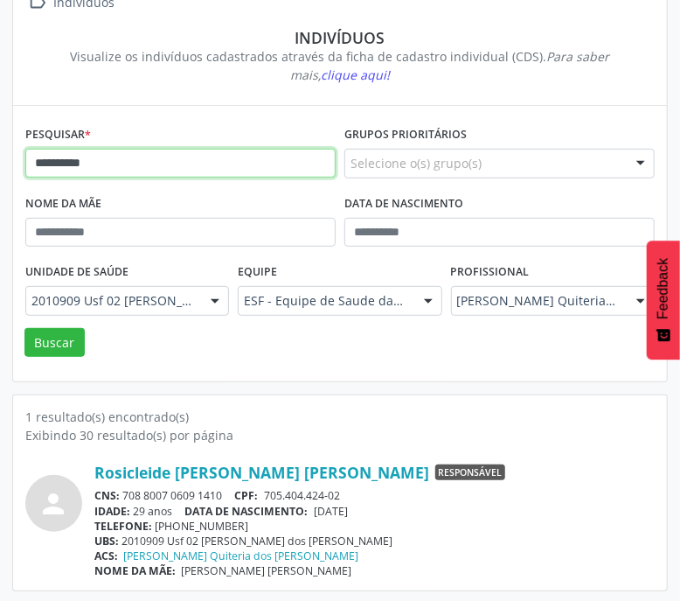
click at [115, 169] on input "**********" at bounding box center [180, 164] width 310 height 30
click at [24, 328] on button "Buscar" at bounding box center [54, 343] width 60 height 30
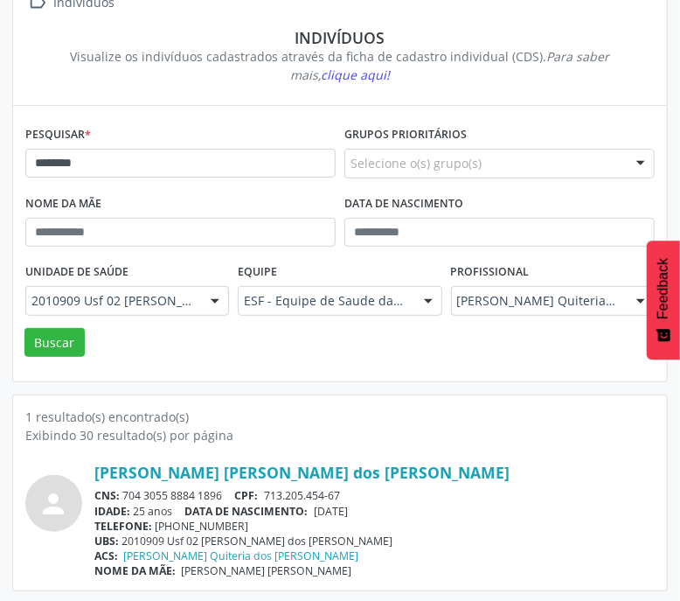
drag, startPoint x: 124, startPoint y: 486, endPoint x: 226, endPoint y: 488, distance: 101.4
click at [226, 488] on div "CNS: 704 3055 8884 1896 CPF: 713.205.454-67" at bounding box center [374, 495] width 560 height 15
drag, startPoint x: 320, startPoint y: 510, endPoint x: 385, endPoint y: 509, distance: 64.7
click at [385, 509] on div "IDADE: 25 anos DATA [PERSON_NAME]: [DEMOGRAPHIC_DATA]" at bounding box center [374, 511] width 560 height 15
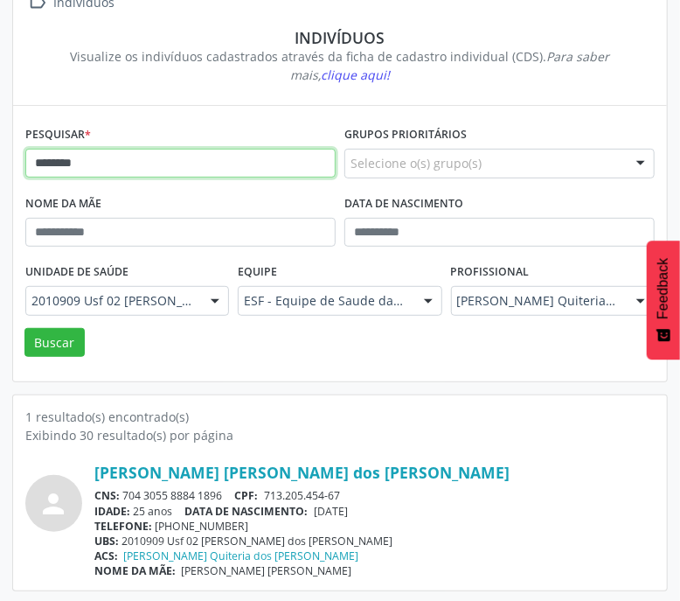
click at [199, 152] on input "********" at bounding box center [180, 164] width 310 height 30
click at [24, 328] on button "Buscar" at bounding box center [54, 343] width 60 height 30
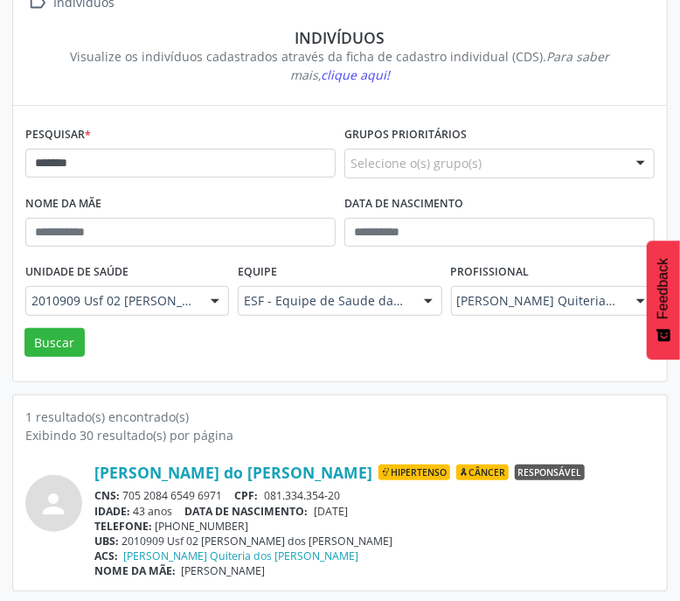
drag, startPoint x: 126, startPoint y: 496, endPoint x: 222, endPoint y: 490, distance: 96.4
click at [222, 490] on div "CNS: 705 2084 6549 6971 CPF: 081.334.354-20" at bounding box center [374, 495] width 560 height 15
drag, startPoint x: 319, startPoint y: 508, endPoint x: 384, endPoint y: 506, distance: 64.7
click at [384, 506] on div "IDADE: 43 anos DATA [PERSON_NAME]: [DEMOGRAPHIC_DATA]" at bounding box center [374, 511] width 560 height 15
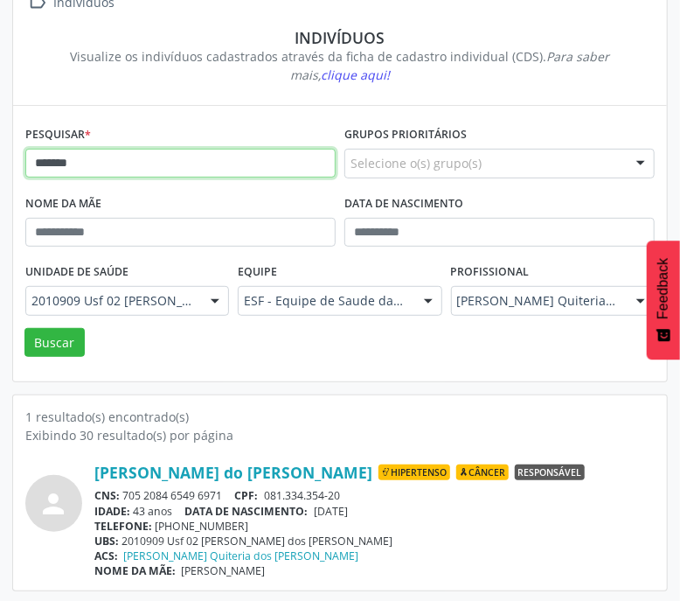
click at [235, 161] on input "*******" at bounding box center [180, 164] width 310 height 30
click at [24, 328] on button "Buscar" at bounding box center [54, 343] width 60 height 30
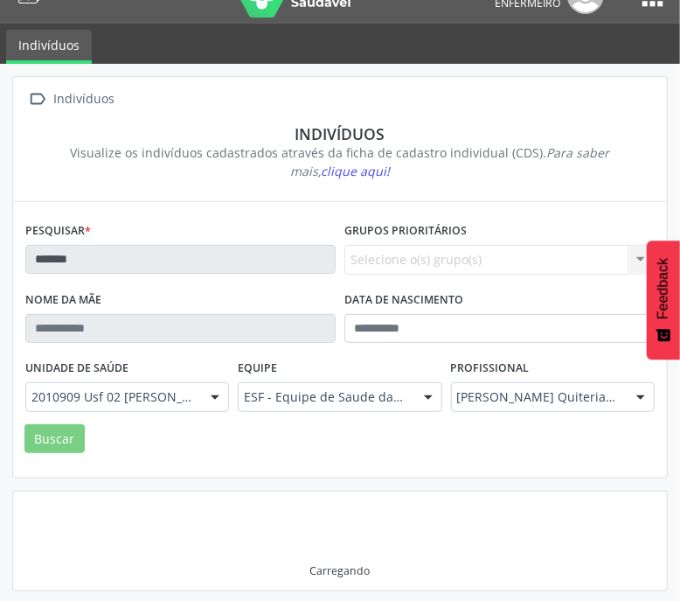
scroll to position [26, 0]
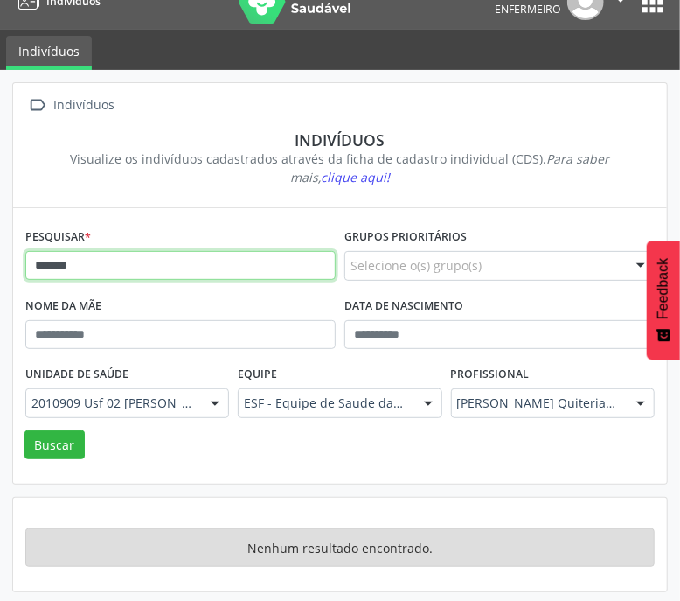
click at [72, 260] on input "*******" at bounding box center [180, 266] width 310 height 30
click at [24, 430] on button "Buscar" at bounding box center [54, 445] width 60 height 30
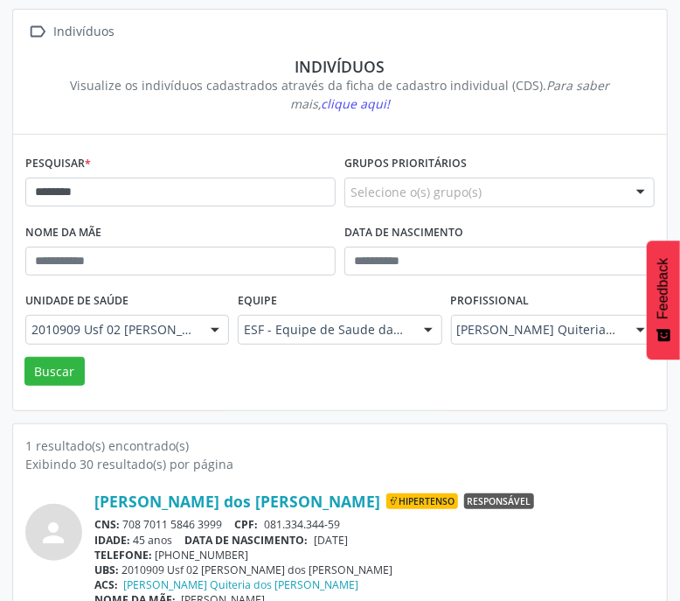
scroll to position [129, 0]
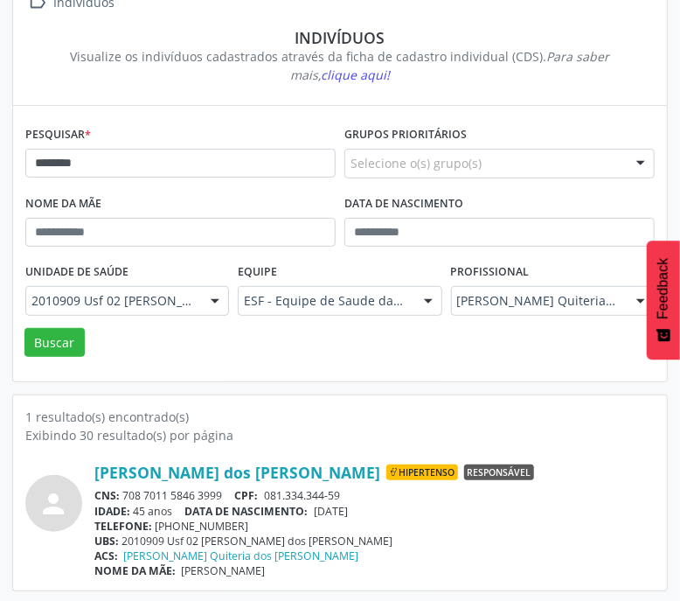
drag, startPoint x: 125, startPoint y: 494, endPoint x: 223, endPoint y: 490, distance: 98.0
click at [223, 490] on div "CNS: 708 7011 5846 3999 CPF: 081.334.344-59" at bounding box center [374, 495] width 560 height 15
drag, startPoint x: 323, startPoint y: 509, endPoint x: 352, endPoint y: 509, distance: 29.7
click at [348, 509] on span "[DATE]" at bounding box center [331, 511] width 34 height 15
drag, startPoint x: 320, startPoint y: 511, endPoint x: 378, endPoint y: 511, distance: 57.7
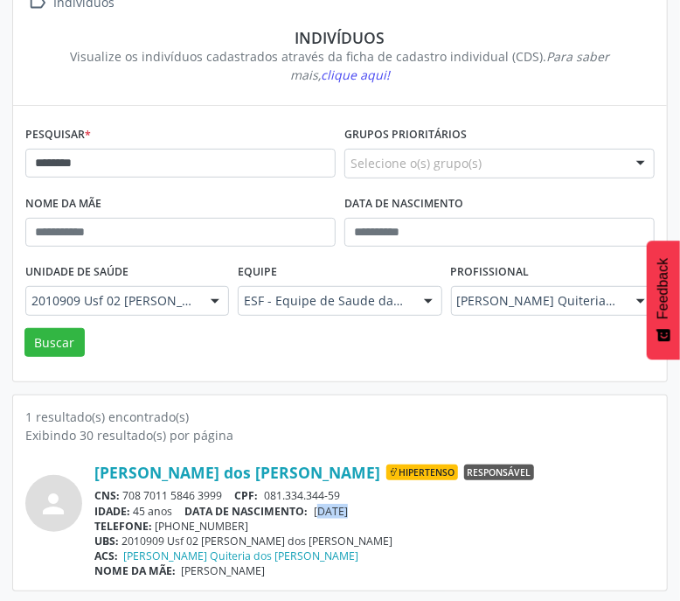
click at [378, 511] on div "IDADE: 45 anos DATA [PERSON_NAME]: [DEMOGRAPHIC_DATA]" at bounding box center [374, 511] width 560 height 15
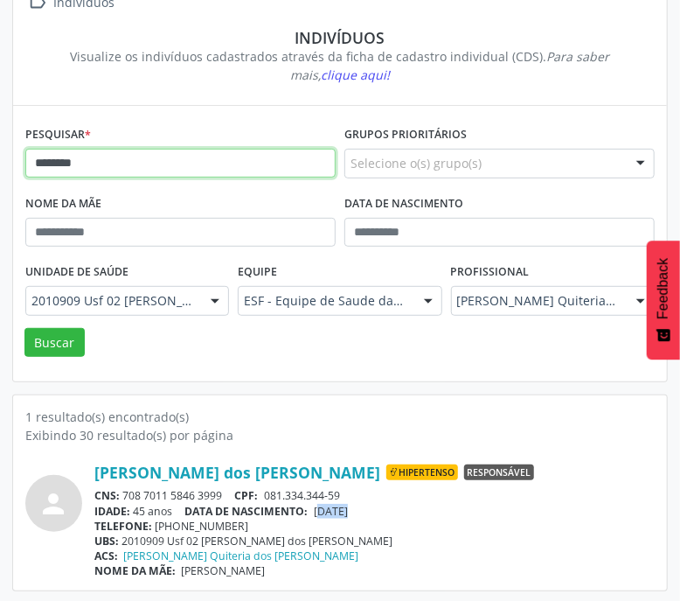
click at [175, 155] on input "********" at bounding box center [180, 164] width 310 height 30
click at [24, 328] on button "Buscar" at bounding box center [54, 343] width 60 height 30
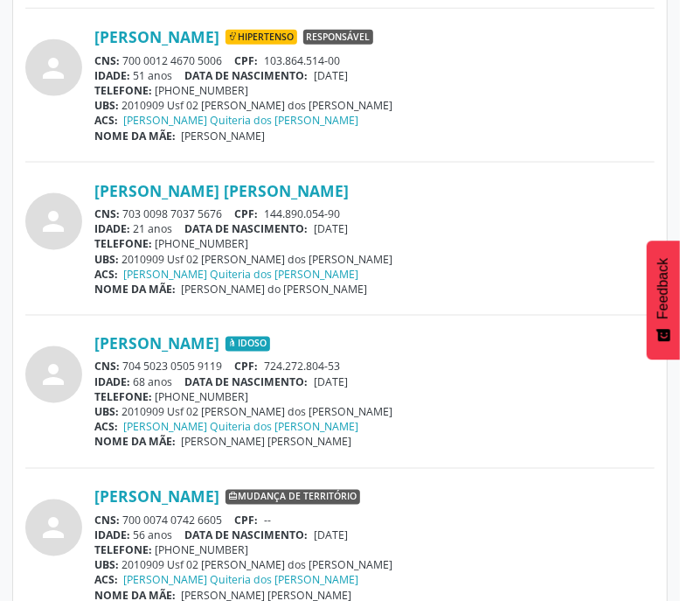
scroll to position [740, 0]
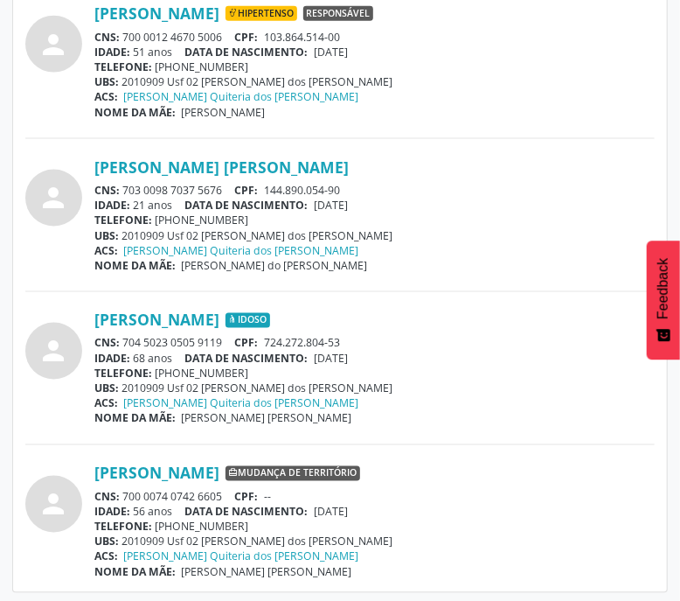
drag, startPoint x: 123, startPoint y: 340, endPoint x: 230, endPoint y: 341, distance: 106.7
click at [230, 341] on div "CNS: 704 5023 0505 9119 CPF: 724.272.804-53" at bounding box center [374, 343] width 560 height 15
drag, startPoint x: 318, startPoint y: 358, endPoint x: 390, endPoint y: 356, distance: 71.7
click at [390, 356] on div "IDADE: 68 anos DATA [PERSON_NAME]: [DEMOGRAPHIC_DATA]" at bounding box center [374, 358] width 560 height 15
drag, startPoint x: 123, startPoint y: 186, endPoint x: 223, endPoint y: 186, distance: 99.7
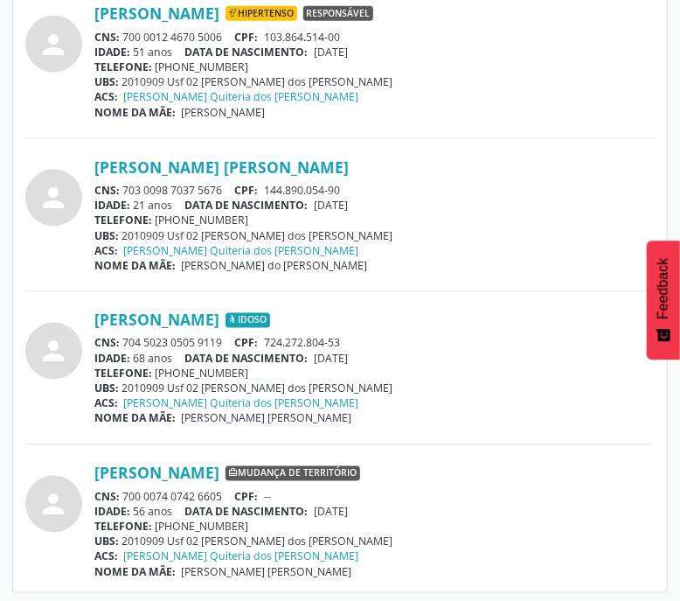
click at [223, 186] on div "CNS: 703 0098 7037 5676 CPF: 144.890.054-90" at bounding box center [374, 190] width 560 height 15
drag, startPoint x: 319, startPoint y: 209, endPoint x: 391, endPoint y: 205, distance: 71.8
click at [391, 205] on div "IDADE: 21 anos DATA [PERSON_NAME]: [DEMOGRAPHIC_DATA]" at bounding box center [374, 205] width 560 height 15
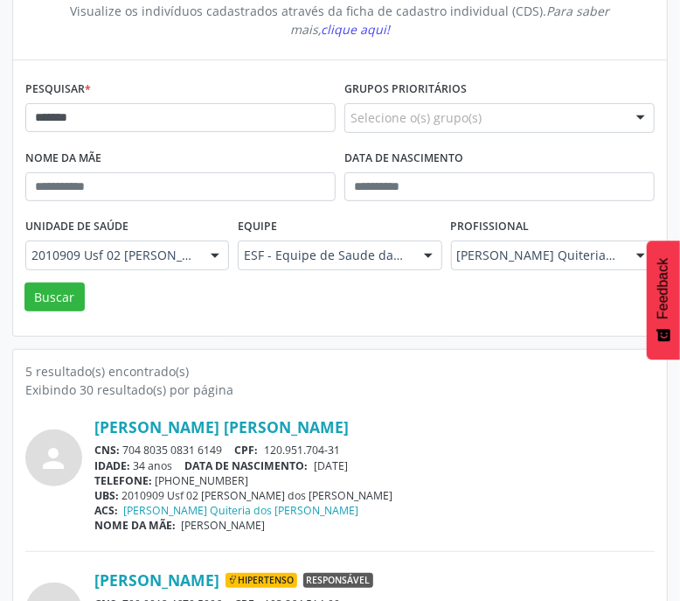
scroll to position [0, 0]
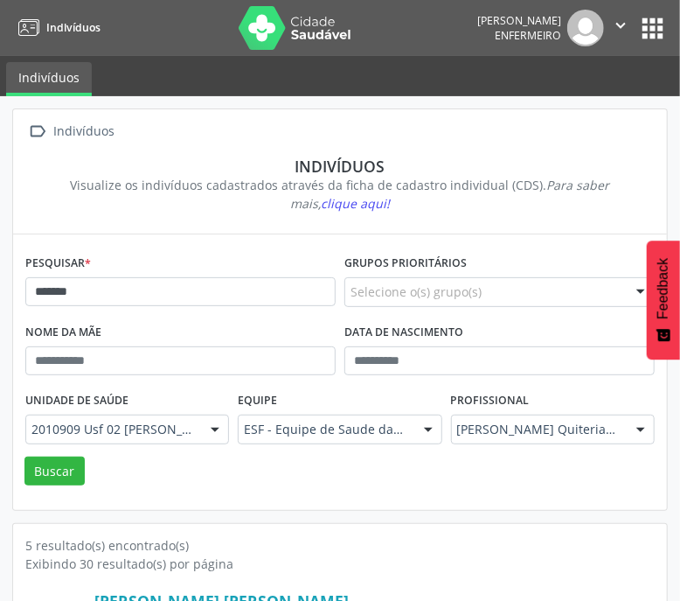
click at [153, 306] on div "Pesquisar * *******" at bounding box center [180, 284] width 319 height 69
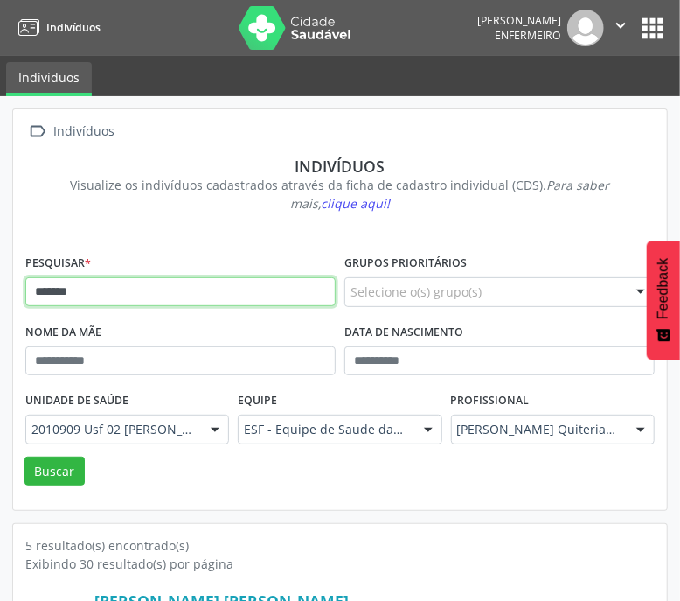
click at [149, 299] on input "*******" at bounding box center [180, 292] width 310 height 30
type input "******"
click at [24, 456] on button "Buscar" at bounding box center [54, 471] width 60 height 30
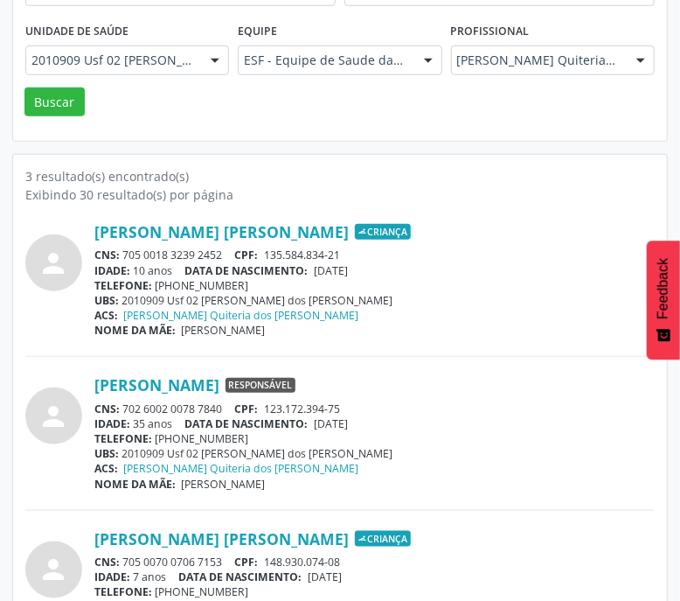
scroll to position [434, 0]
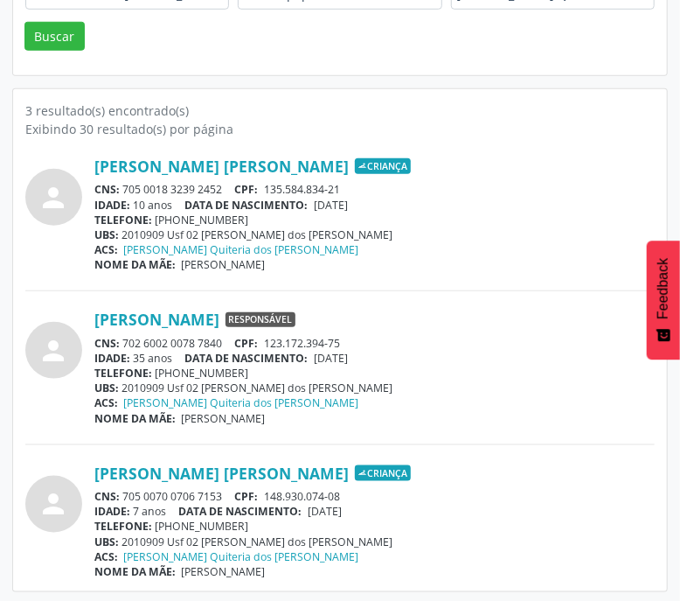
drag, startPoint x: 122, startPoint y: 185, endPoint x: 223, endPoint y: 185, distance: 100.5
click at [223, 185] on div "CNS: 705 0018 3239 2452 CPF: 135.584.834-21" at bounding box center [374, 189] width 560 height 15
drag, startPoint x: 323, startPoint y: 205, endPoint x: 408, endPoint y: 208, distance: 84.8
click at [408, 208] on div "IDADE: 10 anos DATA [PERSON_NAME]: [DEMOGRAPHIC_DATA]" at bounding box center [374, 205] width 560 height 15
drag, startPoint x: 322, startPoint y: 208, endPoint x: 384, endPoint y: 208, distance: 62.1
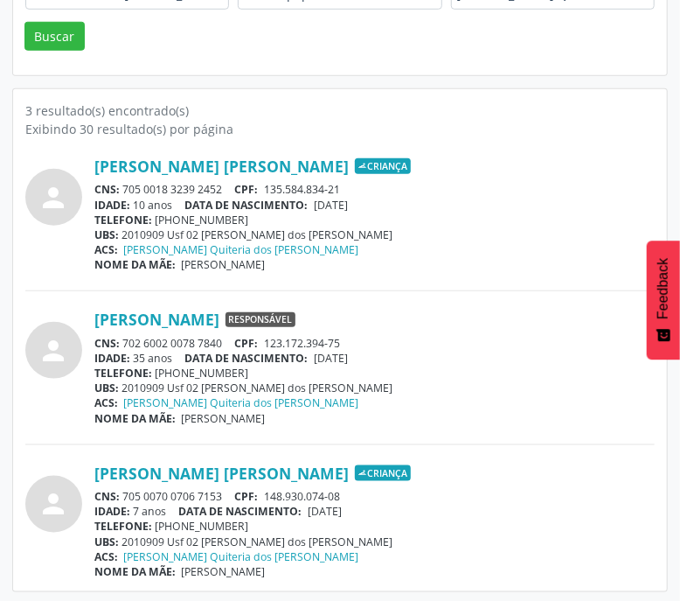
click at [384, 208] on div "IDADE: 10 anos DATA [PERSON_NAME]: [DEMOGRAPHIC_DATA]" at bounding box center [374, 205] width 560 height 15
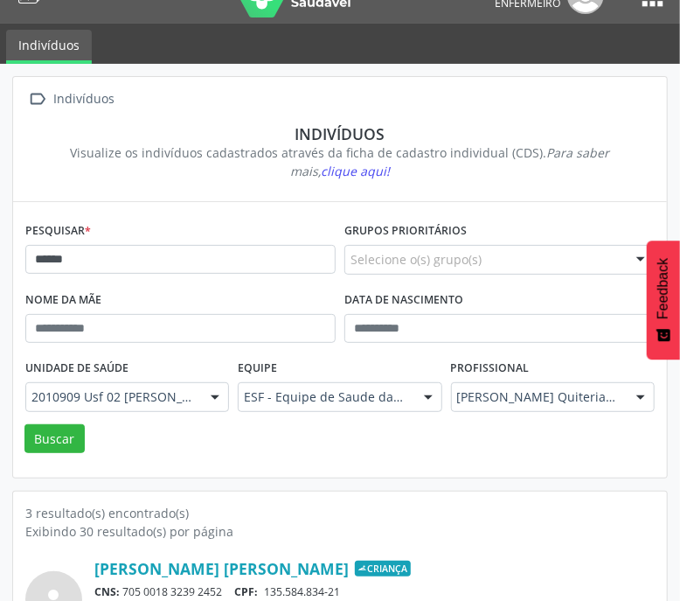
scroll to position [0, 0]
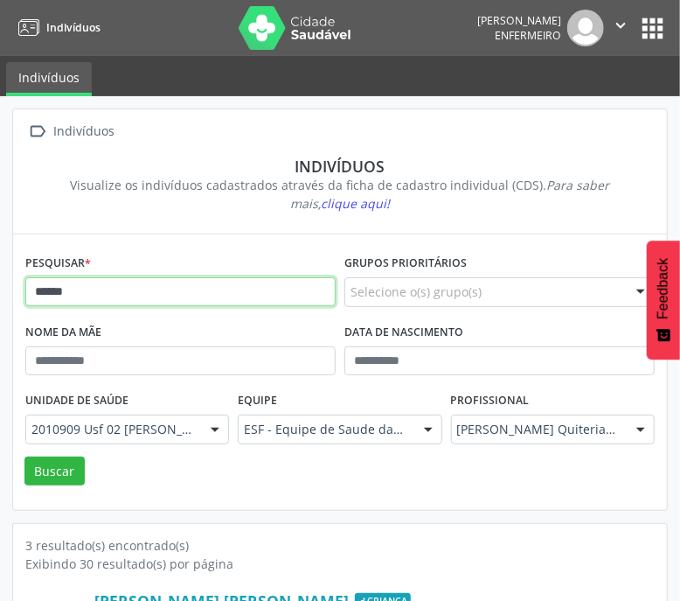
click at [173, 295] on input "******" at bounding box center [180, 292] width 310 height 30
click at [24, 456] on button "Buscar" at bounding box center [54, 471] width 60 height 30
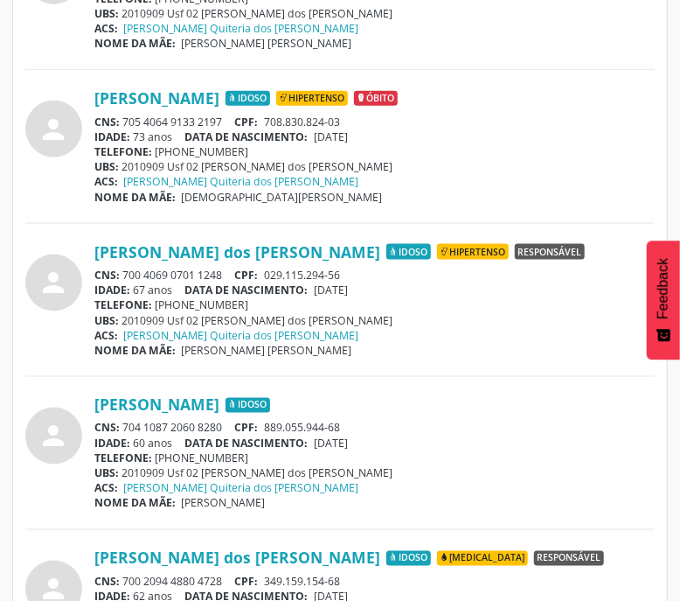
scroll to position [740, 0]
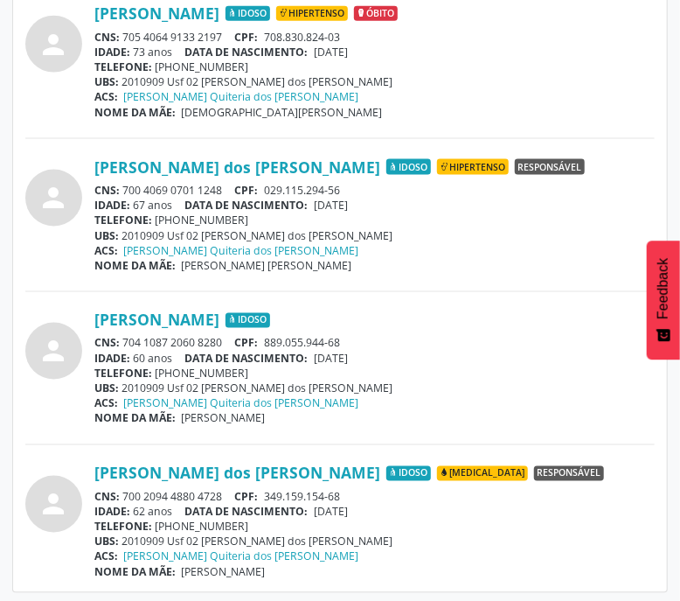
drag, startPoint x: 122, startPoint y: 339, endPoint x: 223, endPoint y: 337, distance: 101.4
click at [223, 337] on div "CNS: 704 1087 2060 8280 CPF: 889.055.944-68" at bounding box center [374, 343] width 560 height 15
drag, startPoint x: 318, startPoint y: 351, endPoint x: 393, endPoint y: 352, distance: 75.2
click at [393, 352] on div "IDADE: 60 anos DATA [PERSON_NAME]: [DEMOGRAPHIC_DATA]" at bounding box center [374, 358] width 560 height 15
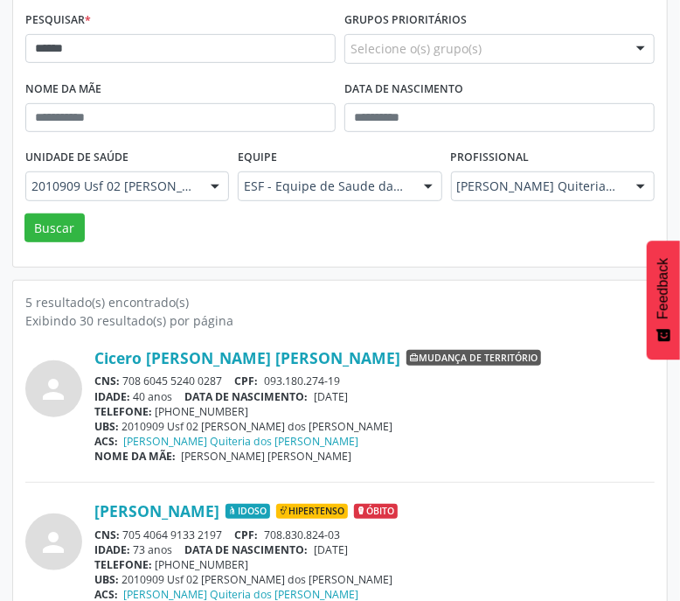
scroll to position [194, 0]
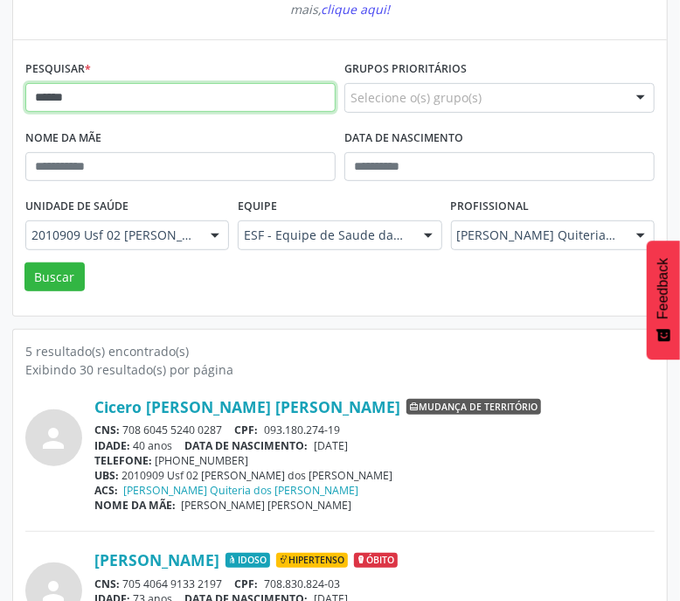
click at [128, 108] on input "******" at bounding box center [180, 98] width 310 height 30
click at [24, 262] on button "Buscar" at bounding box center [54, 277] width 60 height 30
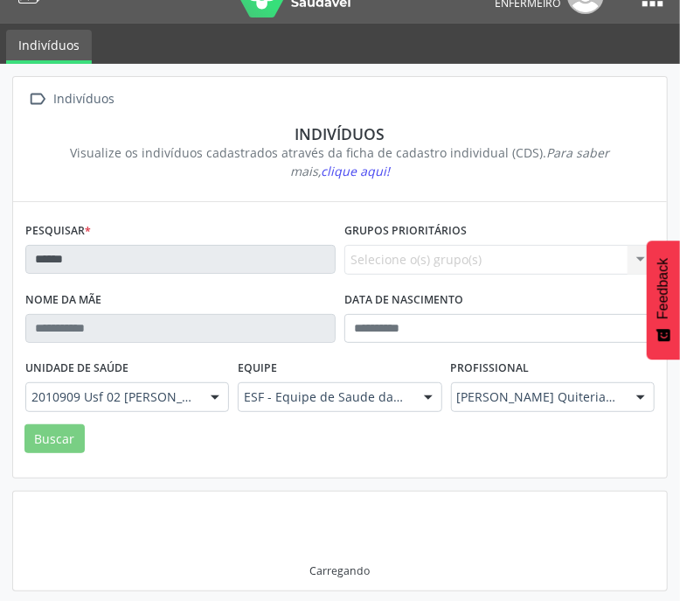
scroll to position [26, 0]
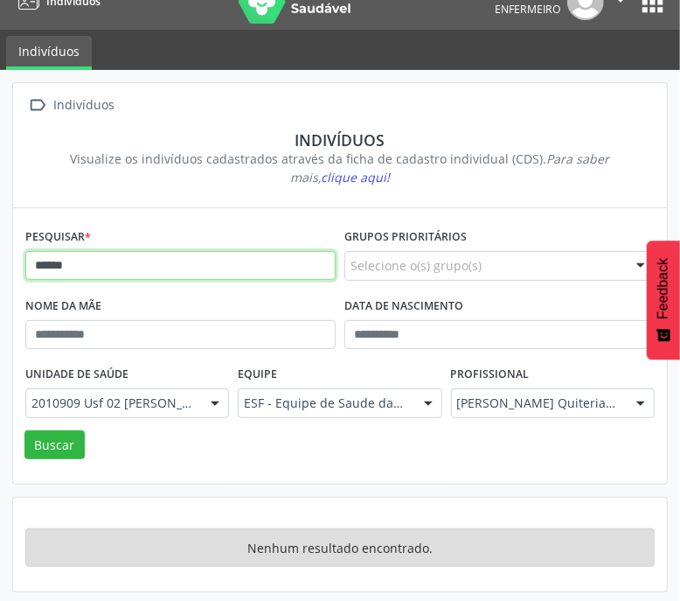
click at [108, 253] on input "******" at bounding box center [180, 266] width 310 height 30
type input "*********"
click at [24, 430] on button "Buscar" at bounding box center [54, 445] width 60 height 30
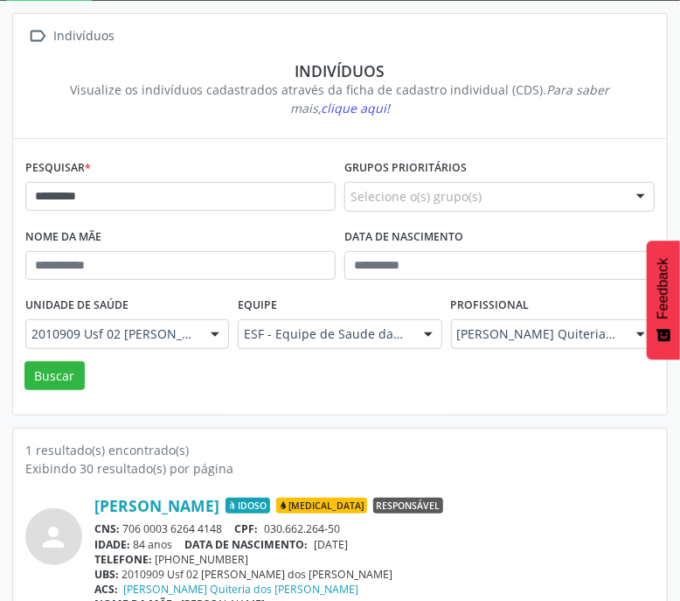
scroll to position [129, 0]
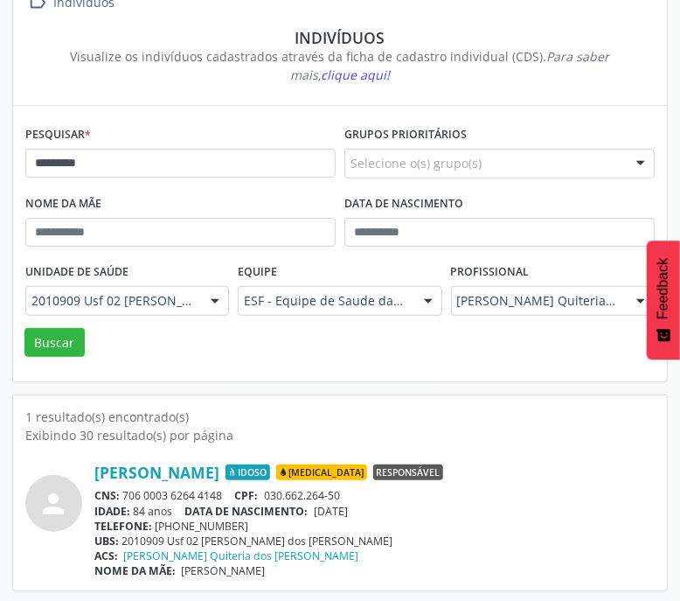
drag, startPoint x: 126, startPoint y: 489, endPoint x: 229, endPoint y: 491, distance: 103.2
click at [229, 491] on div "CNS: 706 0003 6264 4148 CPF: 030.662.264-50" at bounding box center [374, 495] width 560 height 15
drag, startPoint x: 317, startPoint y: 508, endPoint x: 385, endPoint y: 507, distance: 67.3
click at [385, 507] on div "IDADE: 84 anos DATA [PERSON_NAME]: [DEMOGRAPHIC_DATA]" at bounding box center [374, 511] width 560 height 15
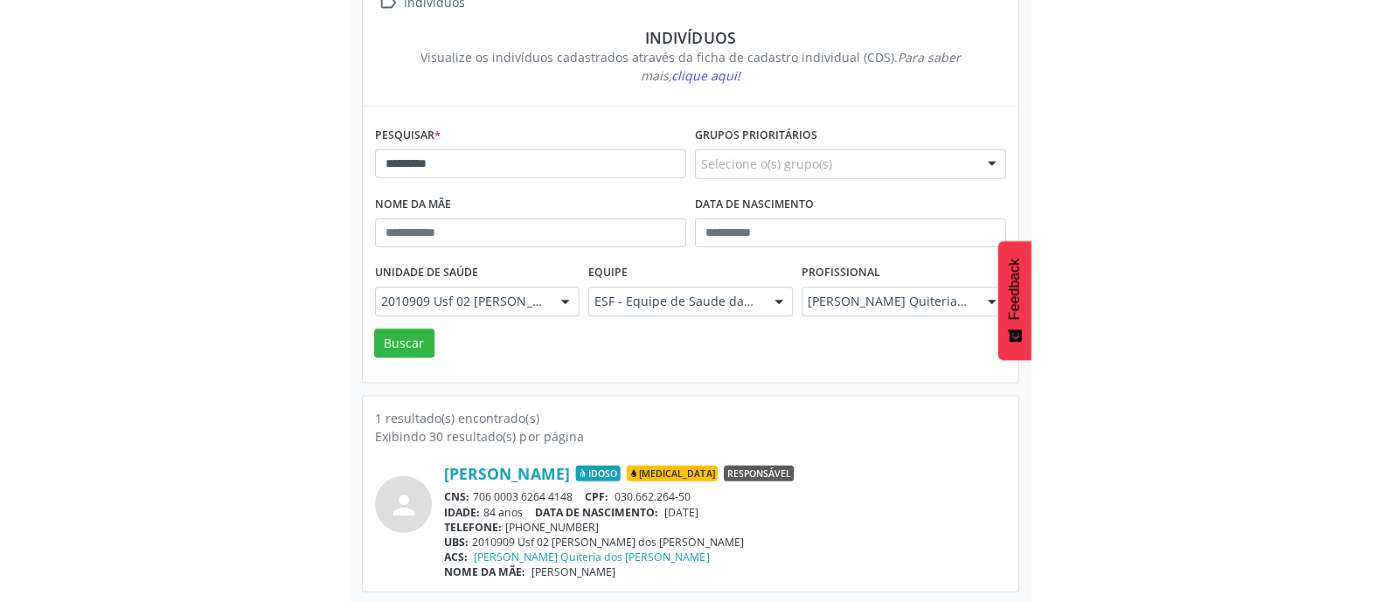
scroll to position [108, 0]
